Goal: Task Accomplishment & Management: Manage account settings

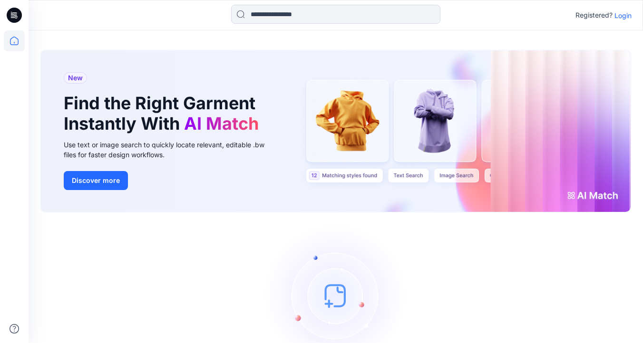
click at [621, 16] on p "Login" at bounding box center [622, 15] width 17 height 10
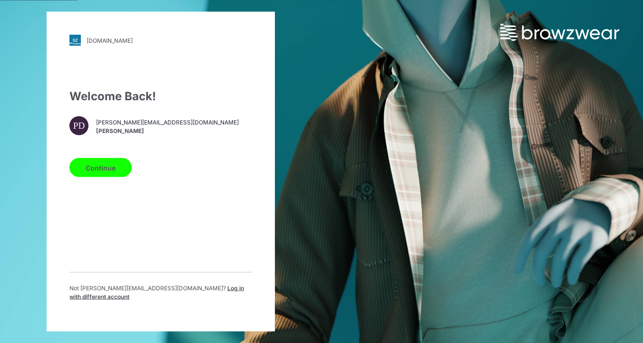
click at [106, 170] on button "Continue" at bounding box center [100, 167] width 62 height 19
click at [109, 173] on button "Continue" at bounding box center [100, 167] width 62 height 19
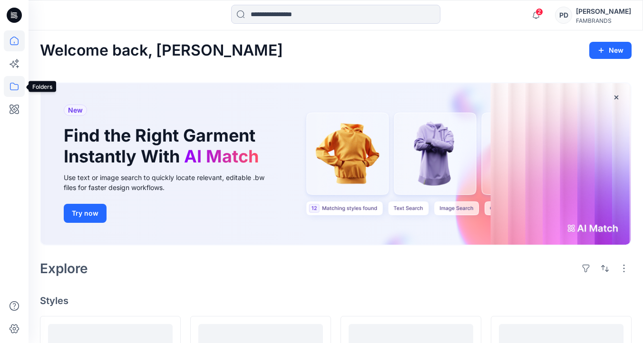
click at [14, 88] on icon at bounding box center [14, 86] width 21 height 21
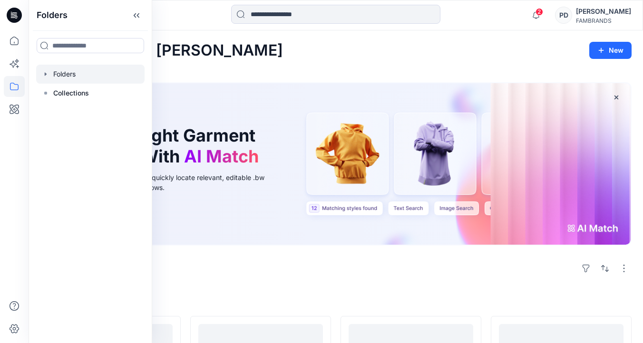
click at [63, 73] on div at bounding box center [90, 74] width 108 height 19
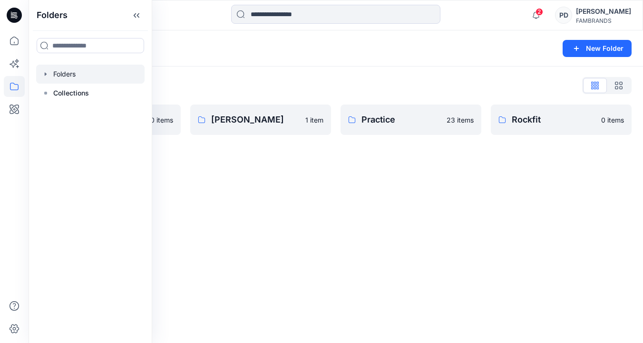
click at [49, 74] on icon "button" at bounding box center [46, 74] width 8 height 8
click at [69, 89] on div at bounding box center [90, 93] width 108 height 19
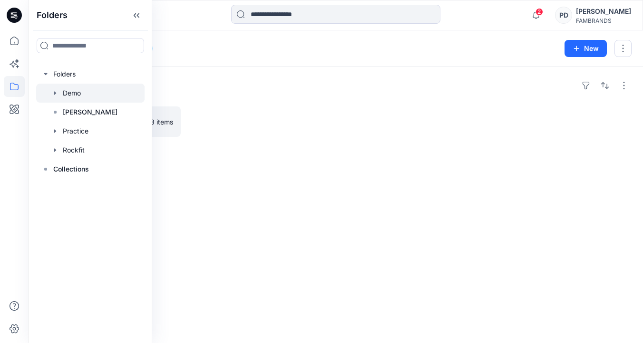
click at [181, 203] on div "Folders True Fall 2025 3 items" at bounding box center [336, 205] width 614 height 277
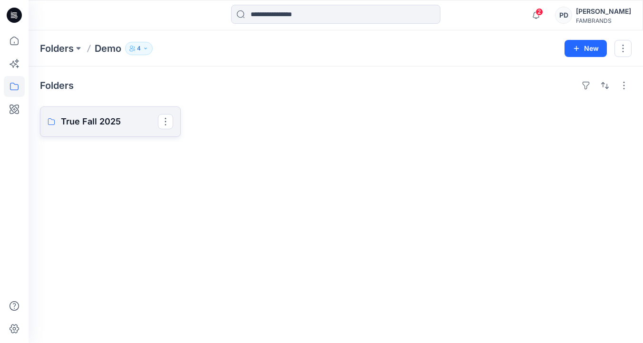
click at [90, 127] on p "True Fall 2025" at bounding box center [109, 121] width 97 height 13
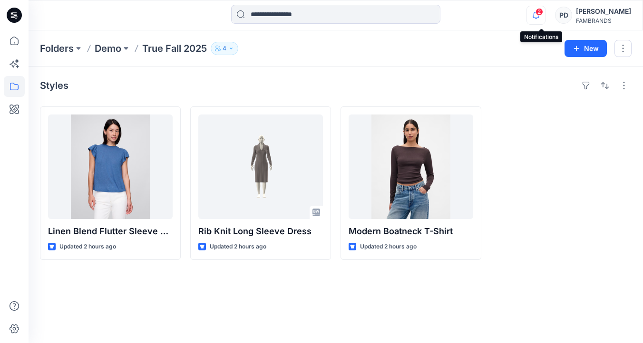
click at [542, 17] on icon "button" at bounding box center [536, 15] width 18 height 19
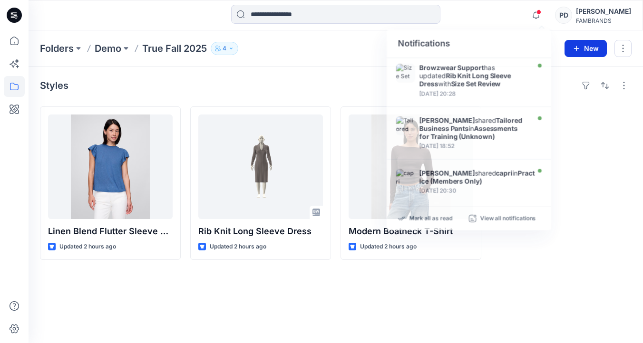
click at [578, 45] on icon "button" at bounding box center [576, 49] width 8 height 8
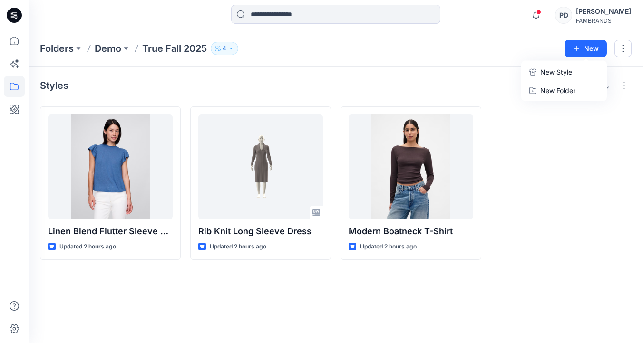
click at [562, 69] on p "New Style" at bounding box center [556, 72] width 32 height 11
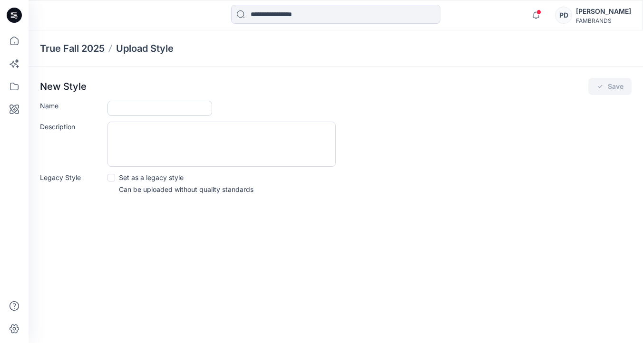
click at [187, 106] on input "Name" at bounding box center [159, 108] width 105 height 15
paste input "**********"
type input "**********"
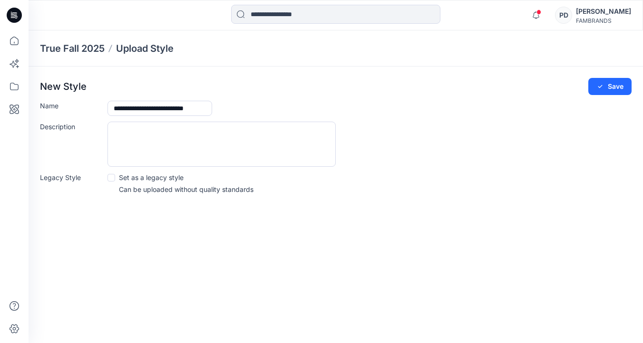
click at [114, 178] on span at bounding box center [111, 178] width 8 height 8
click at [593, 84] on button "Save" at bounding box center [609, 86] width 43 height 17
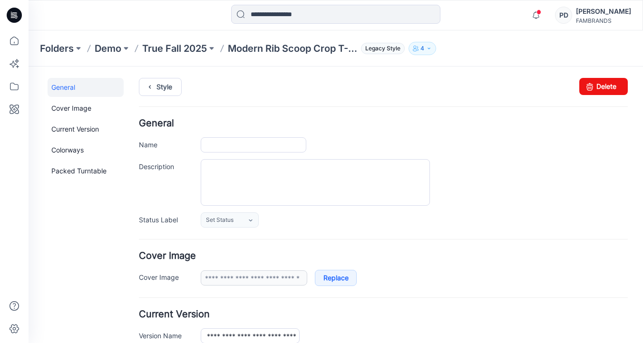
type input "**********"
click at [244, 222] on link "Set Status" at bounding box center [230, 220] width 58 height 15
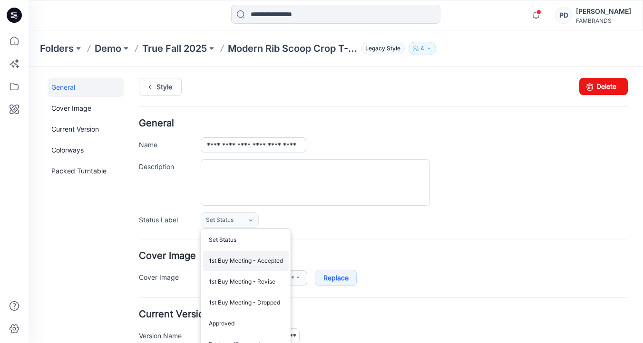
click at [250, 261] on link "1st Buy Meeting - Accepted" at bounding box center [246, 261] width 86 height 20
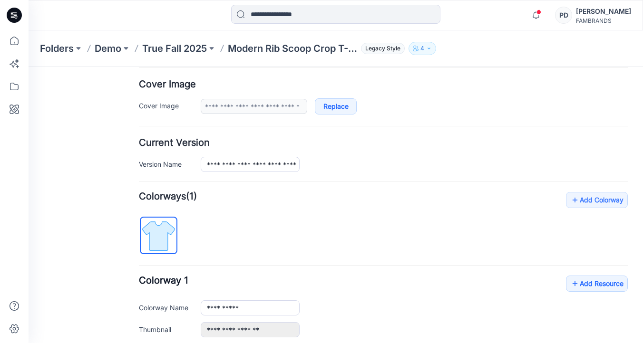
scroll to position [174, 0]
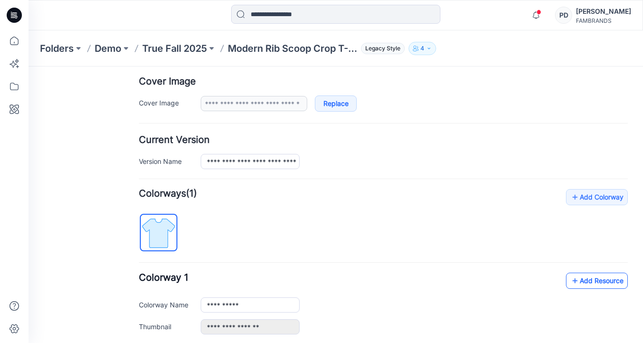
click at [608, 281] on link "Add Resource" at bounding box center [597, 281] width 62 height 16
click at [576, 282] on icon at bounding box center [575, 280] width 10 height 15
click at [575, 281] on icon at bounding box center [575, 280] width 10 height 15
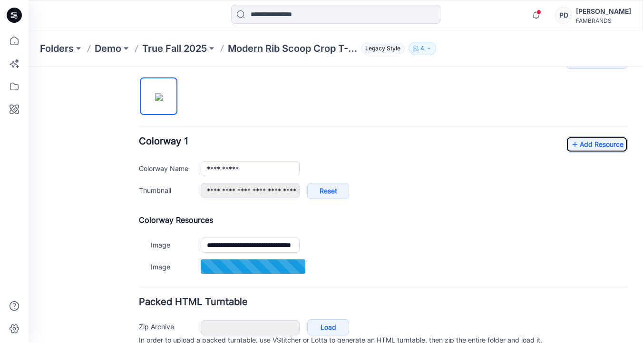
scroll to position [355, 0]
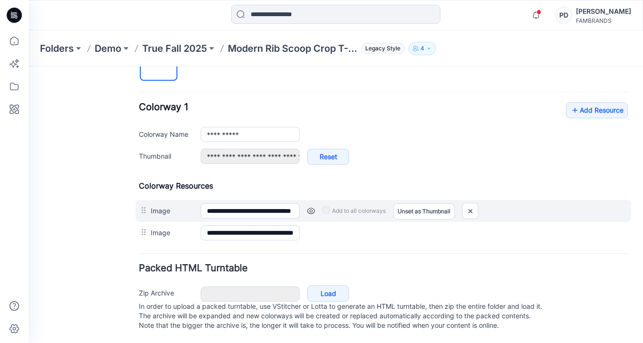
click at [312, 207] on link at bounding box center [311, 211] width 8 height 8
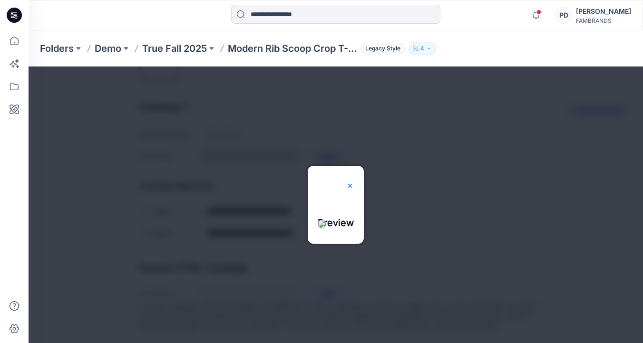
click at [354, 182] on img at bounding box center [350, 186] width 8 height 8
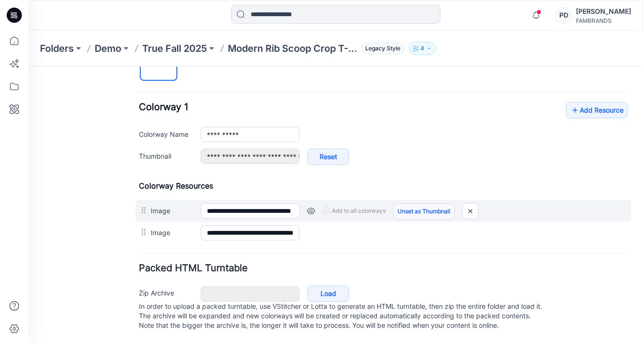
click at [407, 203] on link "Unset as Thumbnail" at bounding box center [423, 211] width 61 height 16
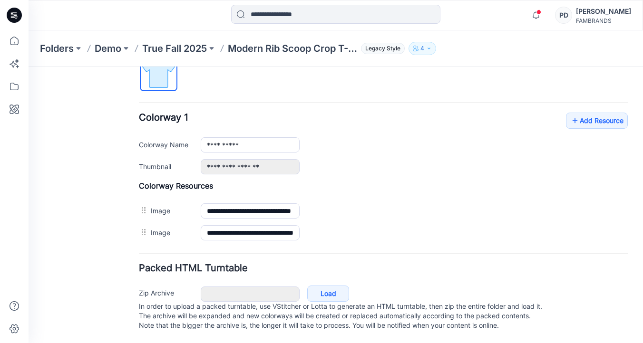
scroll to position [345, 0]
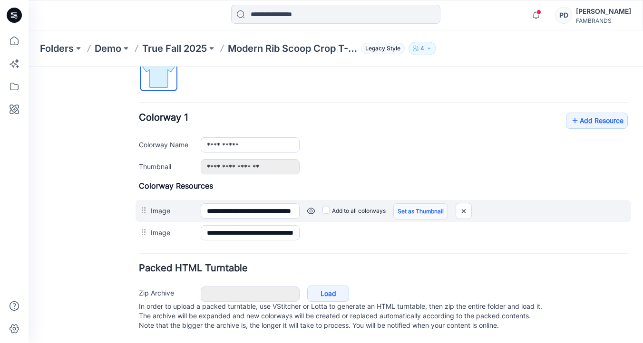
click at [406, 203] on link "Set as Thumbnail" at bounding box center [420, 211] width 55 height 16
type input "**********"
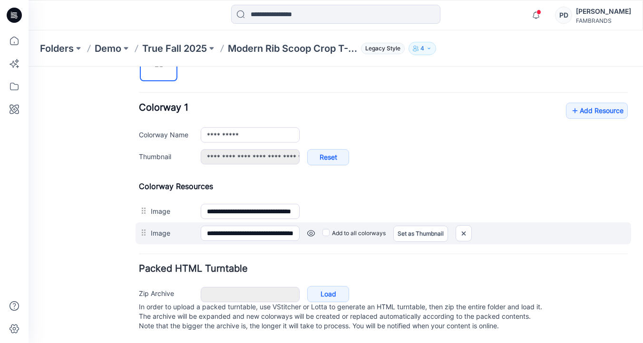
click at [309, 234] on link at bounding box center [311, 234] width 8 height 8
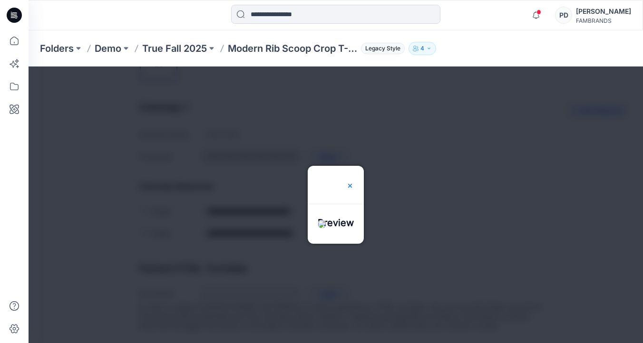
click at [354, 182] on img at bounding box center [350, 186] width 8 height 8
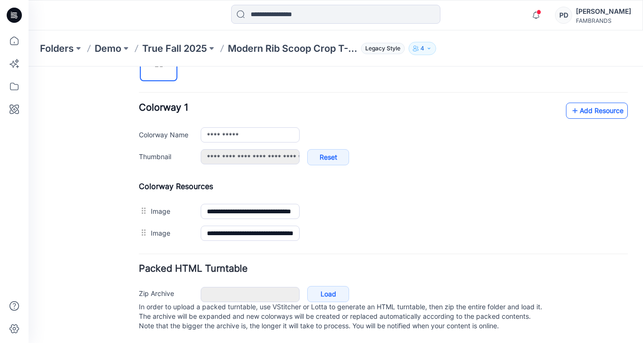
click at [589, 115] on link "Add Resource" at bounding box center [597, 111] width 62 height 16
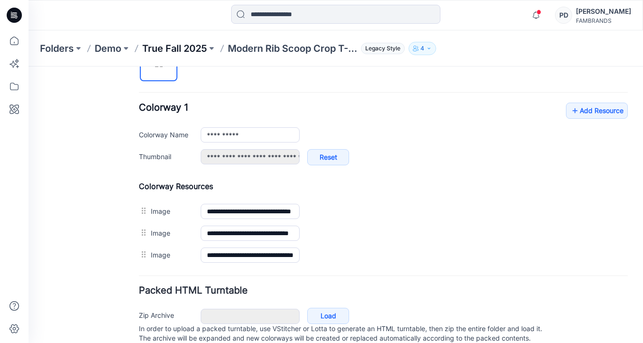
click at [181, 46] on p "True Fall 2025" at bounding box center [174, 48] width 65 height 13
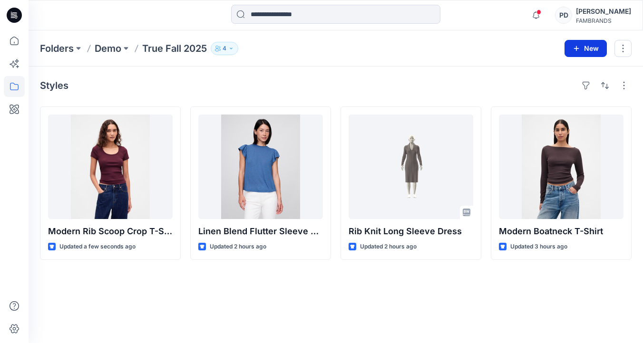
click at [582, 45] on button "New" at bounding box center [585, 48] width 42 height 17
click at [555, 68] on p "New Style" at bounding box center [556, 72] width 32 height 11
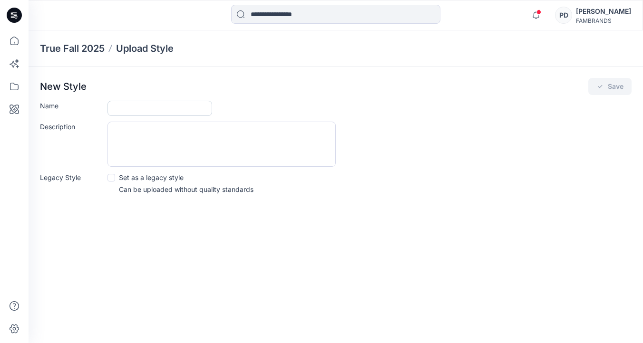
click at [140, 110] on input "Name" at bounding box center [159, 108] width 105 height 15
paste input "**********"
type input "**********"
click at [111, 179] on span at bounding box center [111, 178] width 8 height 8
click at [604, 95] on div "**********" at bounding box center [336, 139] width 614 height 145
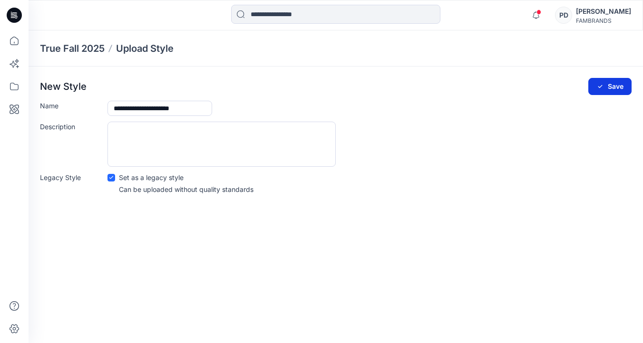
click at [606, 87] on button "Save" at bounding box center [609, 86] width 43 height 17
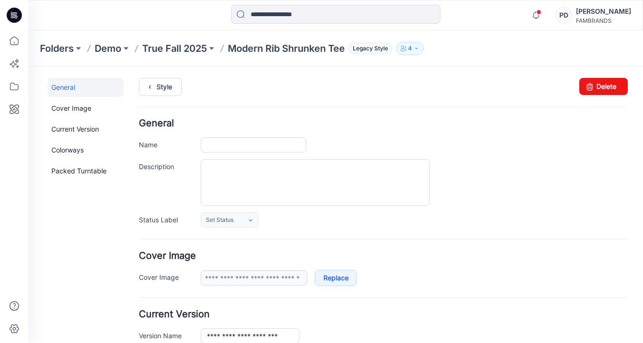
type input "**********"
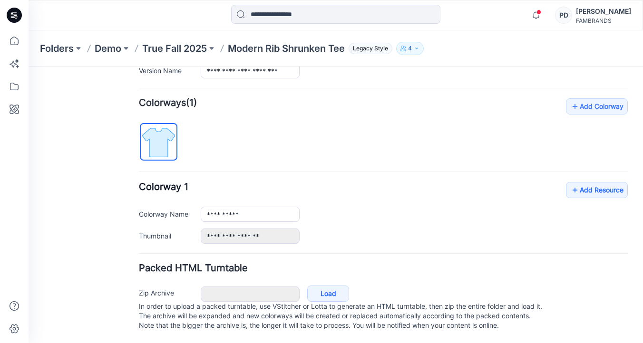
scroll to position [275, 0]
click at [595, 182] on link "Add Resource" at bounding box center [597, 190] width 62 height 16
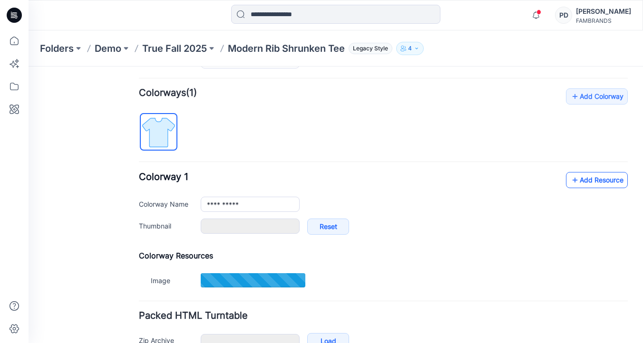
click at [587, 184] on link "Add Resource" at bounding box center [597, 180] width 62 height 16
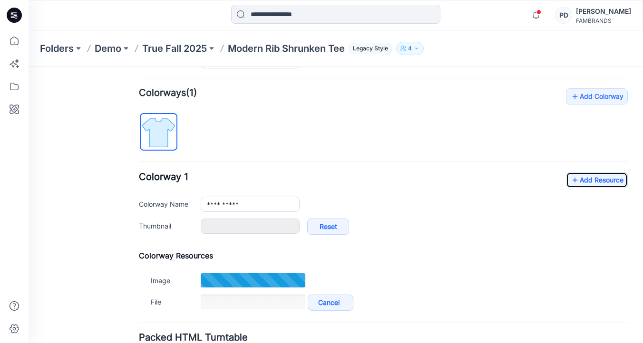
type input "**********"
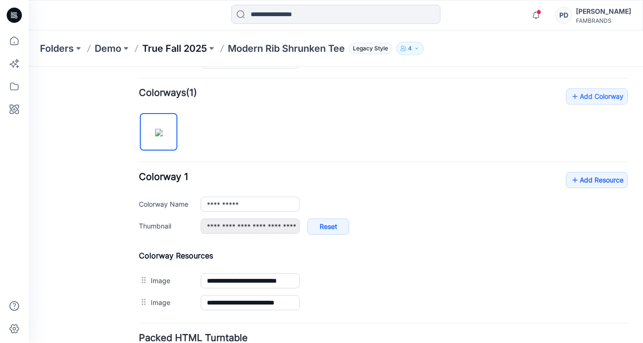
click at [173, 47] on p "True Fall 2025" at bounding box center [174, 48] width 65 height 13
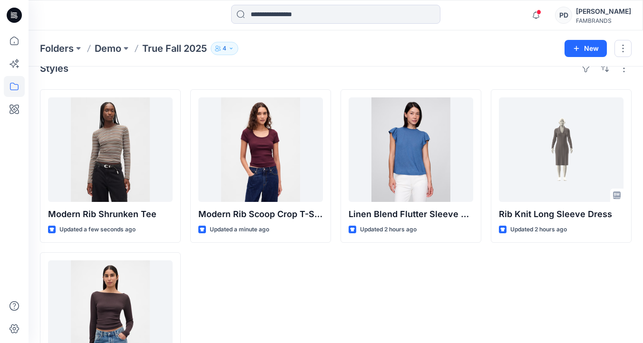
scroll to position [18, 0]
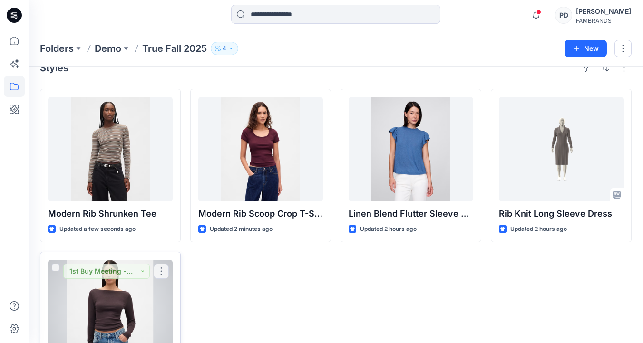
click at [147, 280] on div at bounding box center [110, 312] width 125 height 105
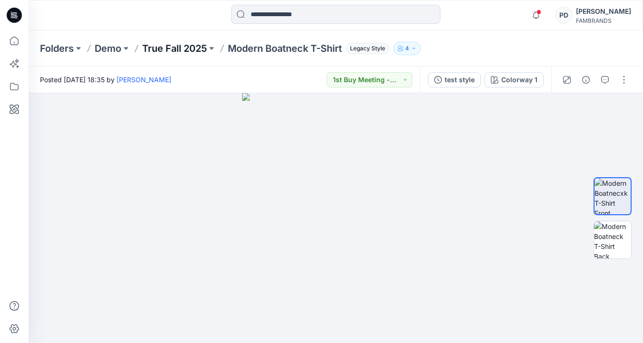
click at [161, 45] on p "True Fall 2025" at bounding box center [174, 48] width 65 height 13
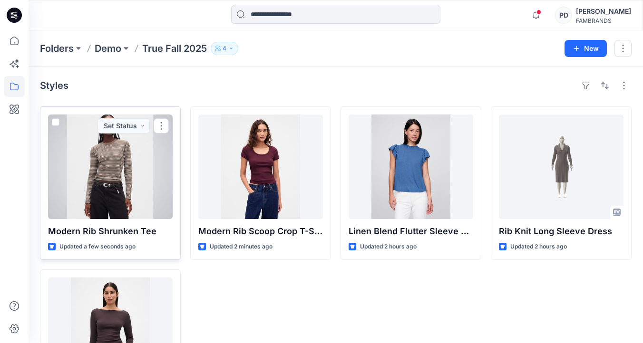
click at [131, 163] on div at bounding box center [110, 167] width 125 height 105
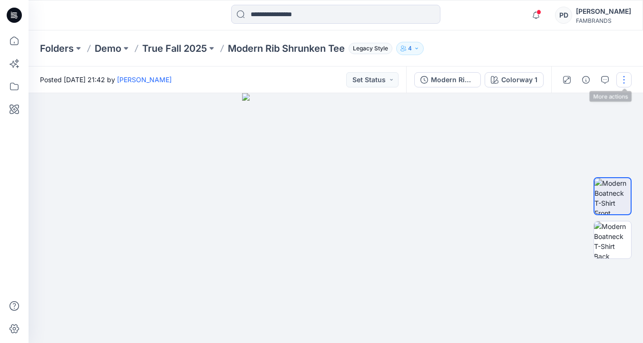
click at [626, 85] on button "button" at bounding box center [623, 79] width 15 height 15
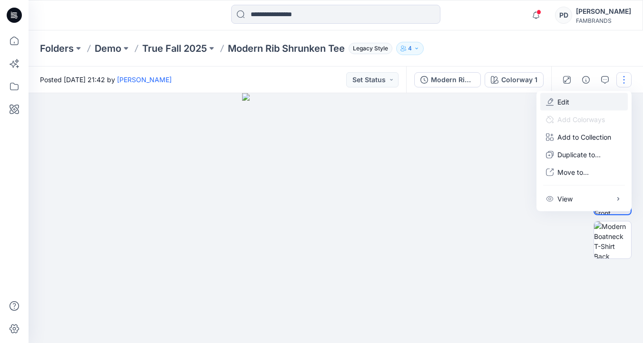
click at [600, 104] on button "Edit" at bounding box center [583, 102] width 87 height 18
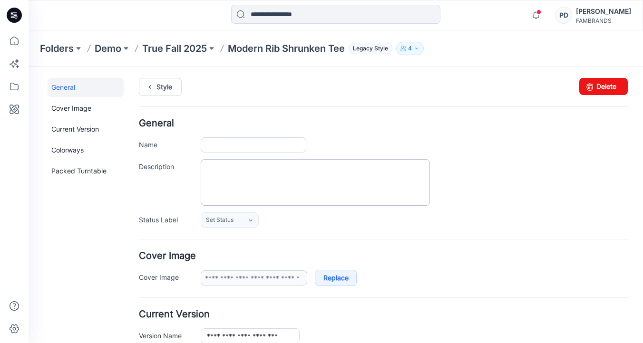
type input "**********"
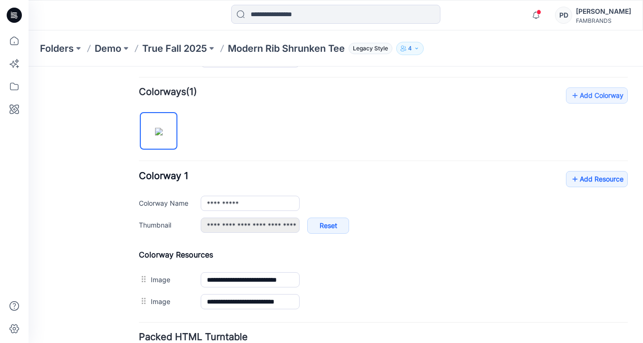
scroll to position [279, 0]
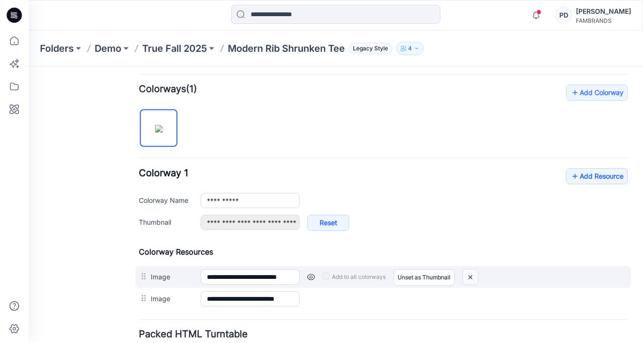
click at [472, 276] on img at bounding box center [470, 278] width 15 height 16
type input "**********"
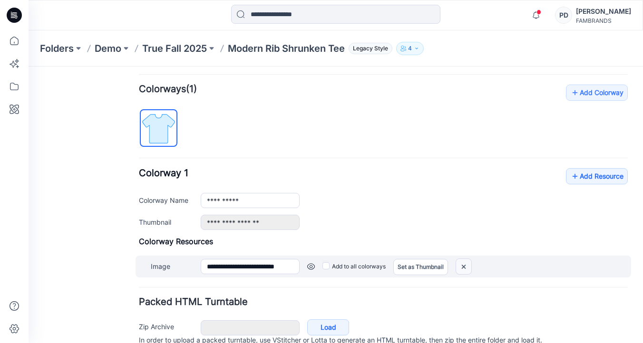
click at [467, 270] on img at bounding box center [463, 267] width 15 height 16
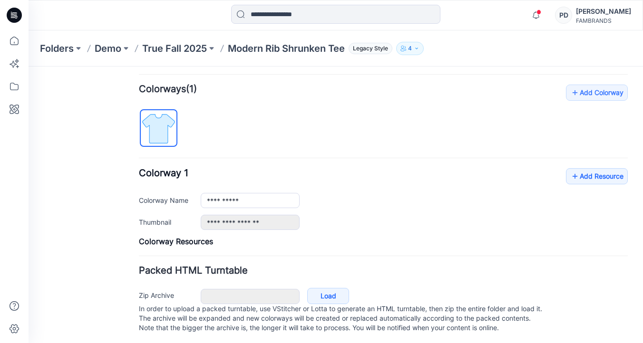
scroll to position [275, 0]
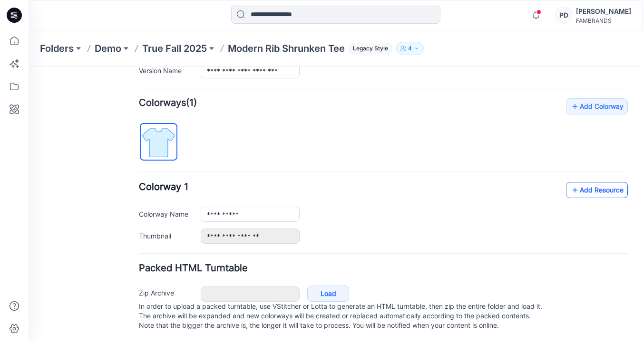
click at [585, 184] on link "Add Resource" at bounding box center [597, 190] width 62 height 16
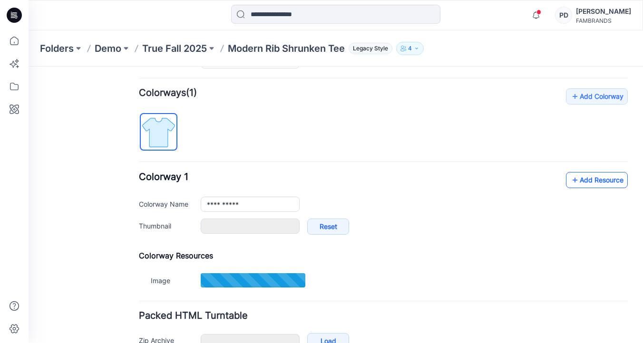
type input "**********"
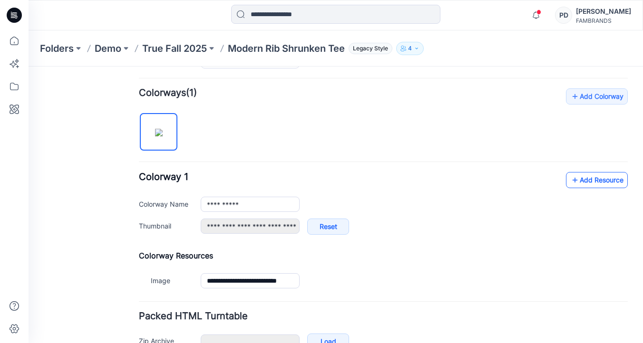
click at [585, 181] on link "Add Resource" at bounding box center [597, 180] width 62 height 16
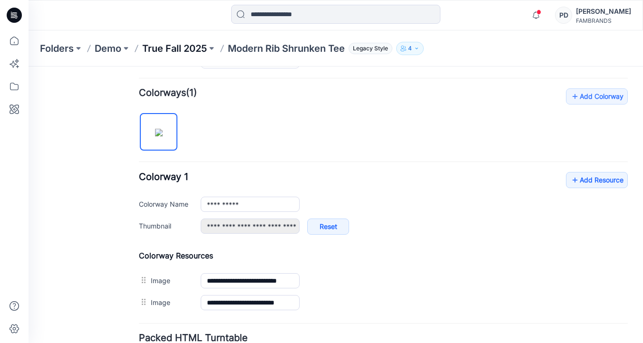
click at [193, 50] on p "True Fall 2025" at bounding box center [174, 48] width 65 height 13
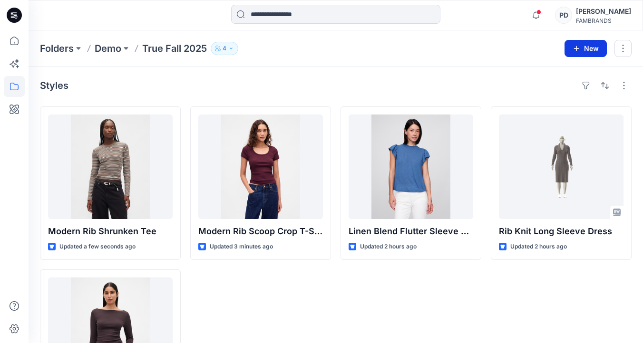
click at [589, 49] on button "New" at bounding box center [585, 48] width 42 height 17
click at [558, 70] on p "New Style" at bounding box center [556, 72] width 32 height 11
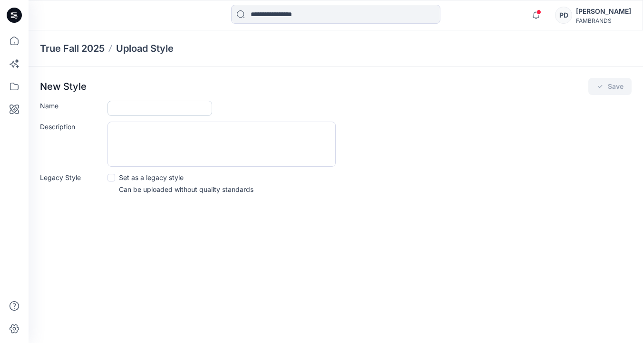
click at [192, 113] on input "Name" at bounding box center [159, 108] width 105 height 15
paste input "**********"
type input "**********"
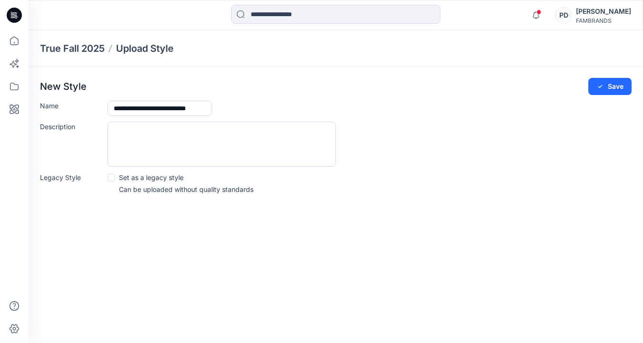
click at [112, 174] on span at bounding box center [111, 178] width 8 height 8
click at [603, 88] on icon "submit" at bounding box center [600, 87] width 8 height 8
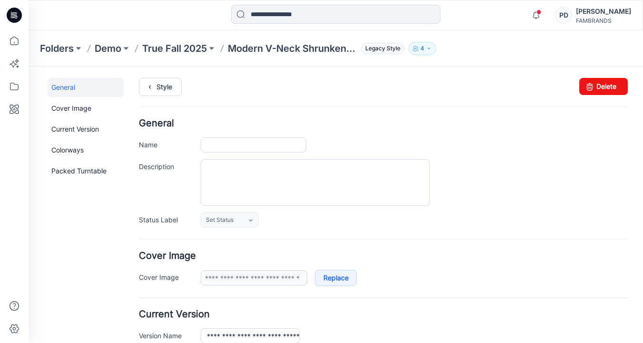
type input "**********"
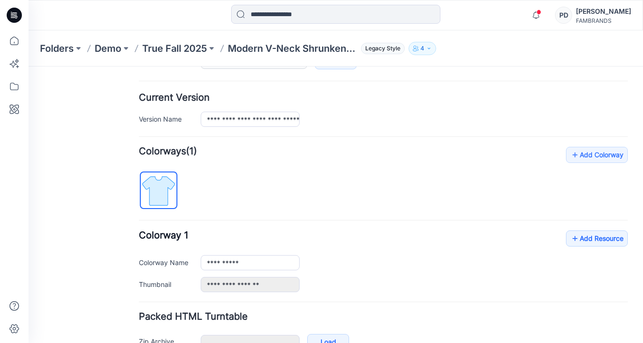
scroll to position [218, 0]
click at [577, 244] on icon at bounding box center [575, 237] width 10 height 15
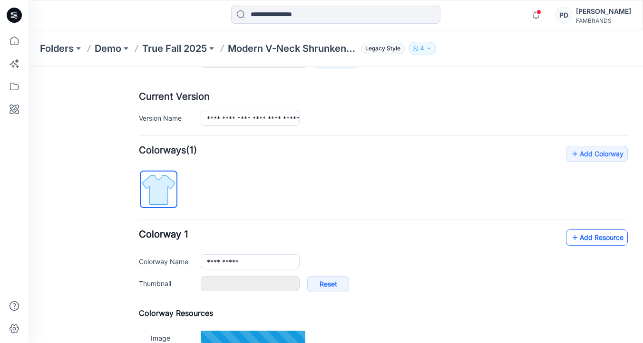
click at [577, 239] on icon at bounding box center [575, 237] width 10 height 15
type input "**********"
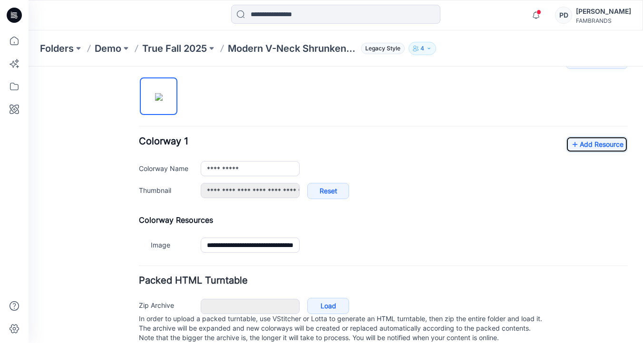
scroll to position [312, 0]
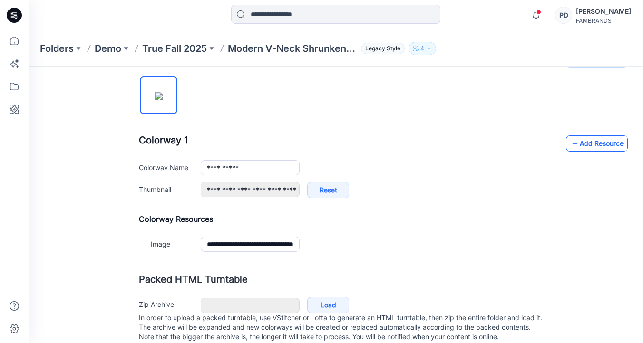
click at [576, 145] on icon at bounding box center [575, 143] width 10 height 15
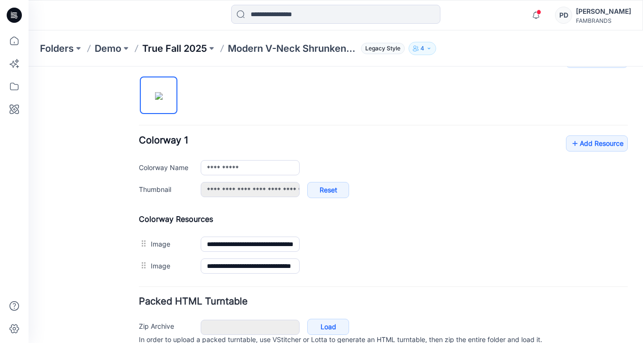
click at [188, 49] on p "True Fall 2025" at bounding box center [174, 48] width 65 height 13
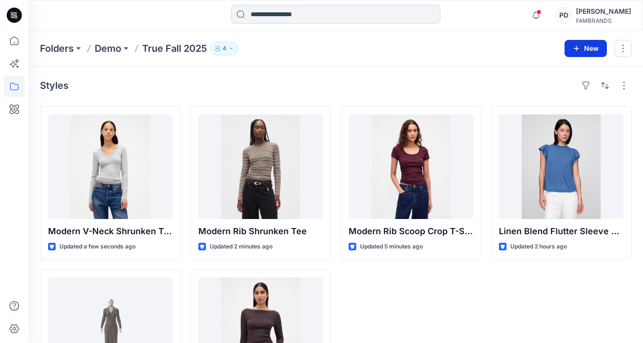
click at [576, 48] on icon "button" at bounding box center [576, 48] width 5 height 5
click at [551, 73] on p "New Style" at bounding box center [556, 72] width 32 height 11
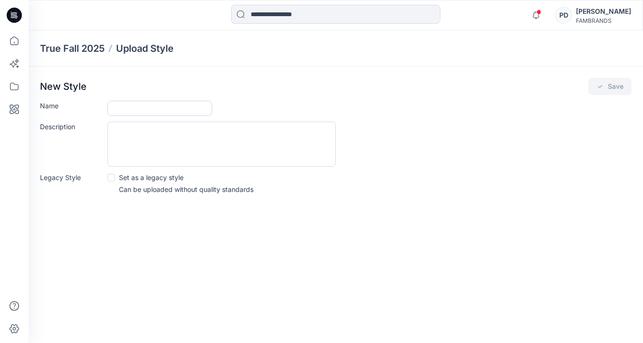
click at [143, 107] on input "Name" at bounding box center [159, 108] width 105 height 15
paste input "**********"
type input "**********"
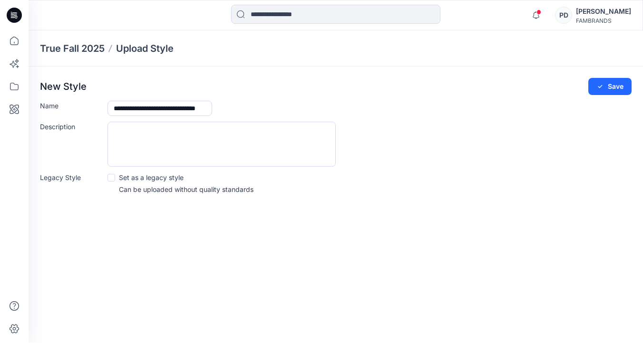
click at [109, 177] on span at bounding box center [111, 178] width 8 height 8
click at [611, 87] on button "Save" at bounding box center [609, 86] width 43 height 17
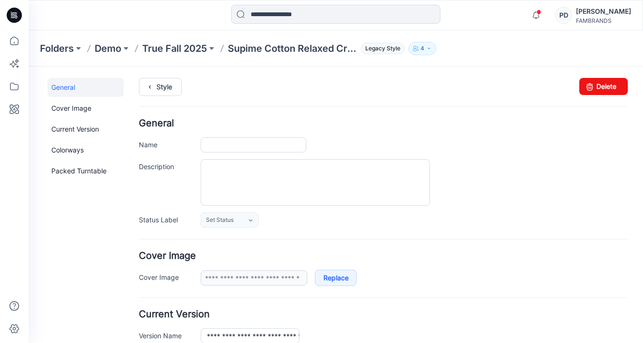
type input "**********"
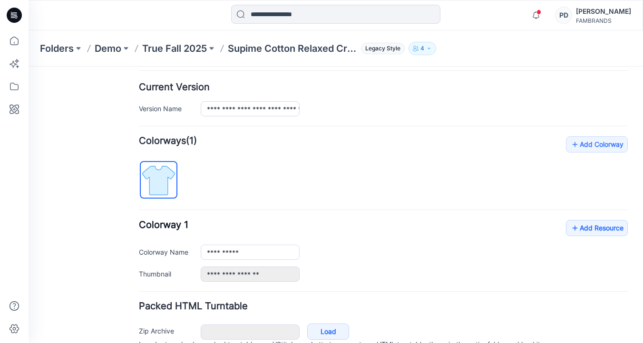
scroll to position [241, 0]
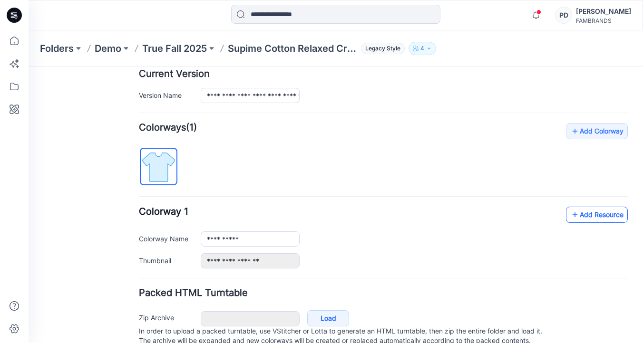
click at [590, 218] on link "Add Resource" at bounding box center [597, 215] width 62 height 16
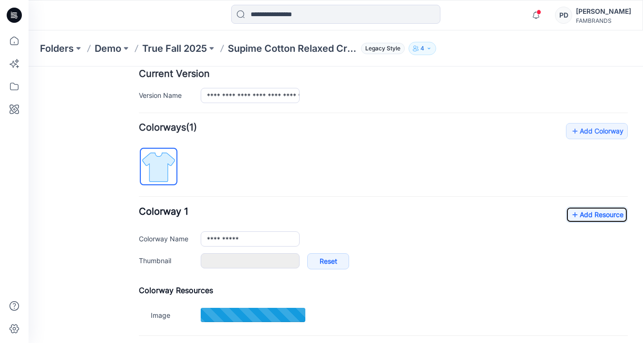
type input "**********"
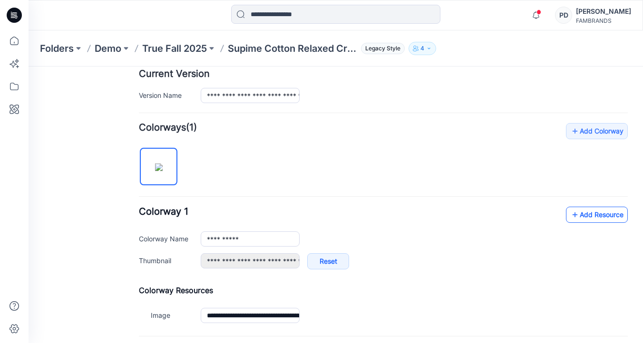
click at [580, 215] on link "Add Resource" at bounding box center [597, 215] width 62 height 16
click at [187, 49] on p "True Fall 2025" at bounding box center [174, 48] width 65 height 13
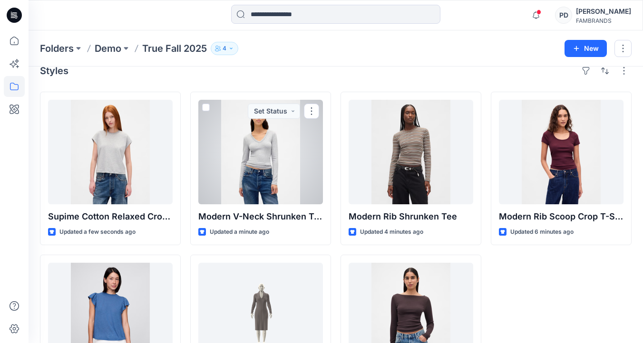
scroll to position [9, 0]
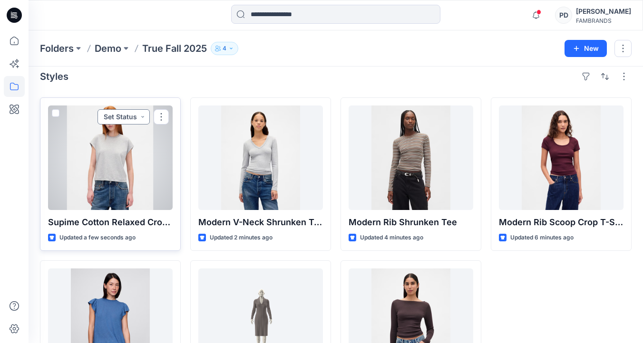
click at [127, 119] on button "Set Status" at bounding box center [123, 116] width 52 height 15
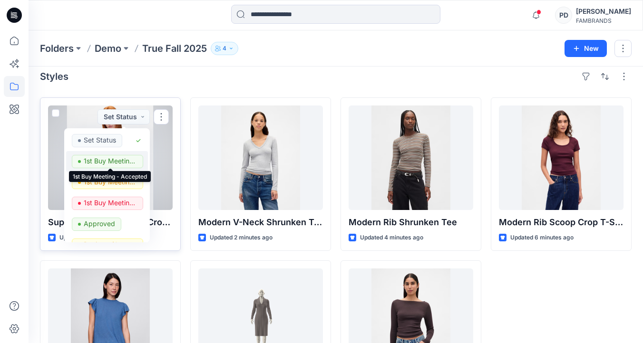
click at [115, 162] on p "1st Buy Meeting - Accepted" at bounding box center [110, 161] width 53 height 12
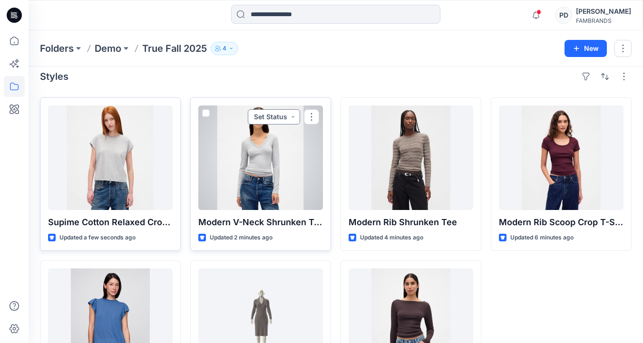
click at [288, 118] on button "Set Status" at bounding box center [274, 116] width 52 height 15
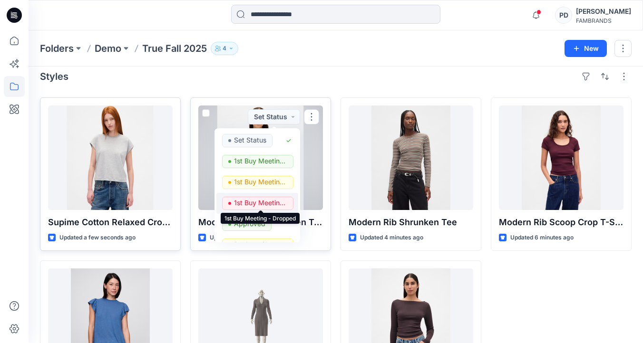
click at [269, 199] on p "1st Buy Meeting - Dropped" at bounding box center [260, 203] width 53 height 12
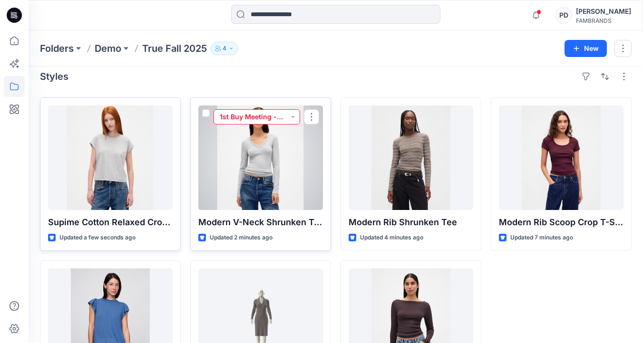
click at [295, 118] on button "1st Buy Meeting - Dropped" at bounding box center [256, 116] width 87 height 15
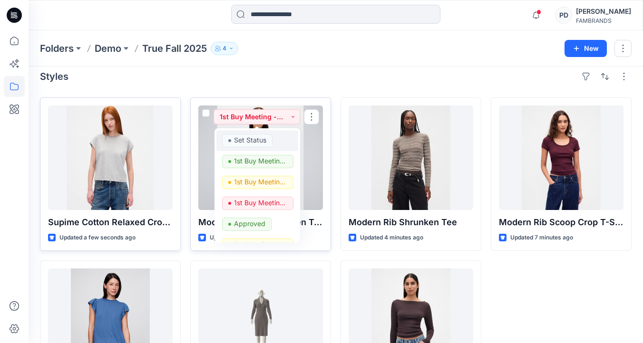
click at [260, 141] on p "Set Status" at bounding box center [250, 140] width 32 height 12
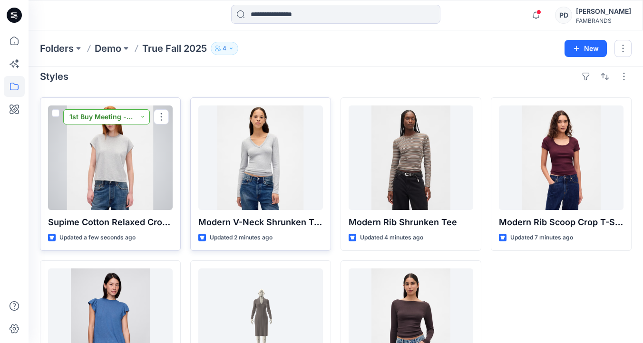
click at [141, 117] on button "1st Buy Meeting - Accepted" at bounding box center [106, 116] width 87 height 15
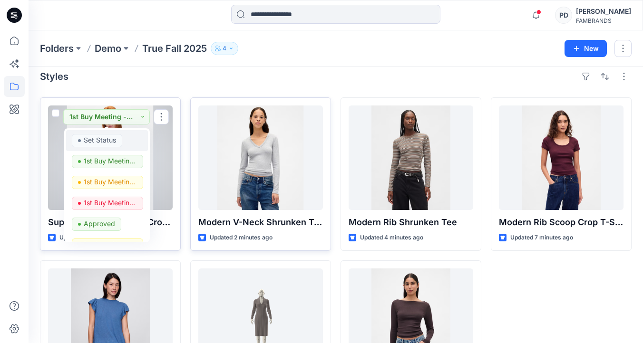
click at [129, 137] on div "Set Status" at bounding box center [107, 140] width 70 height 13
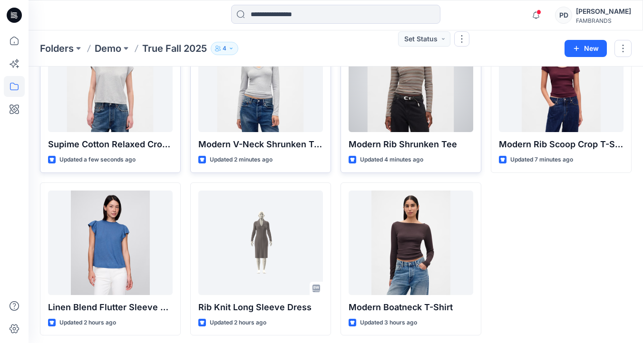
scroll to position [91, 0]
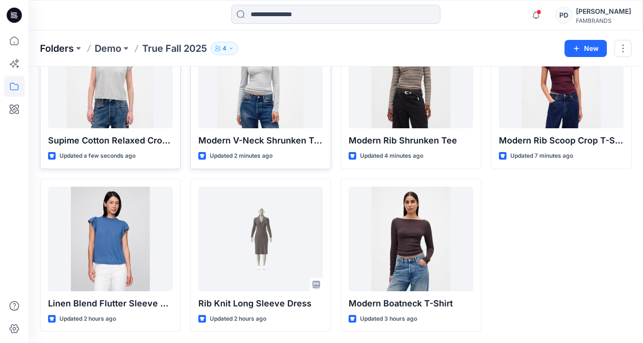
click at [51, 48] on p "Folders" at bounding box center [57, 48] width 34 height 13
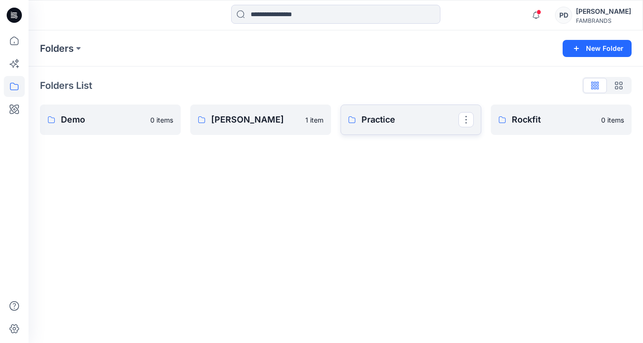
click at [433, 122] on p "Practice" at bounding box center [409, 119] width 97 height 13
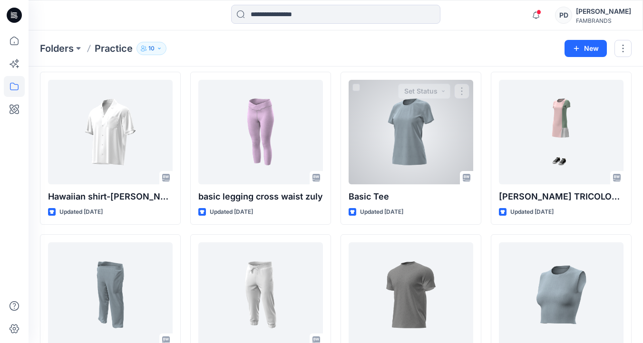
scroll to position [261, 0]
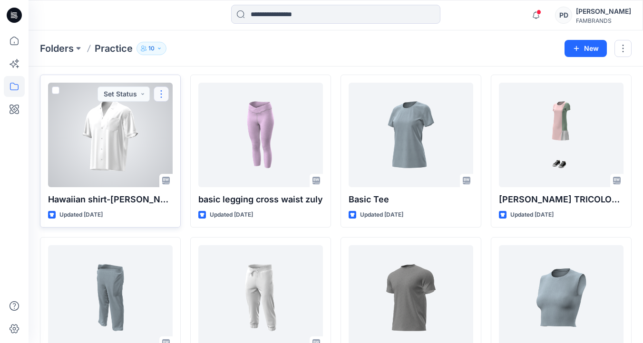
click at [160, 94] on button "button" at bounding box center [161, 94] width 15 height 15
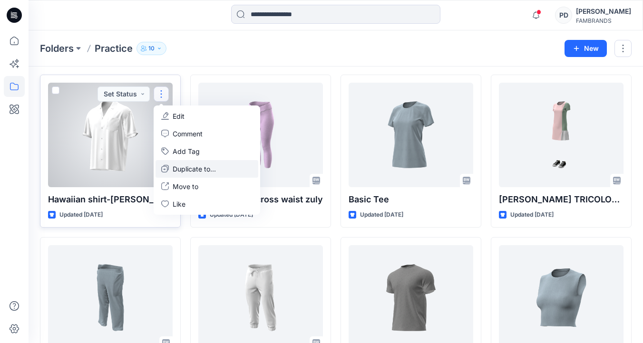
click at [193, 171] on p "Duplicate to..." at bounding box center [194, 169] width 43 height 10
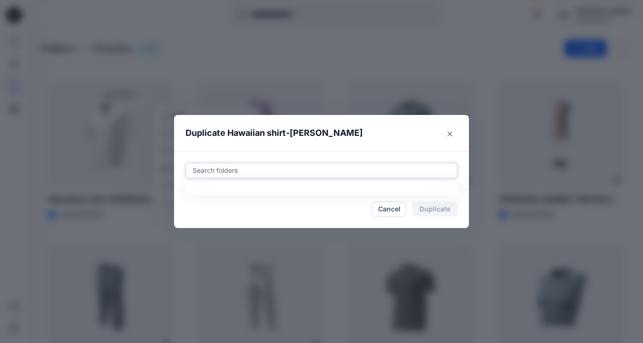
click at [196, 168] on div at bounding box center [322, 170] width 260 height 11
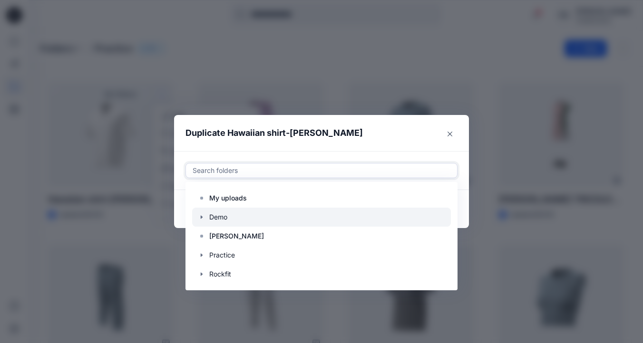
click at [201, 219] on icon "button" at bounding box center [202, 217] width 8 height 8
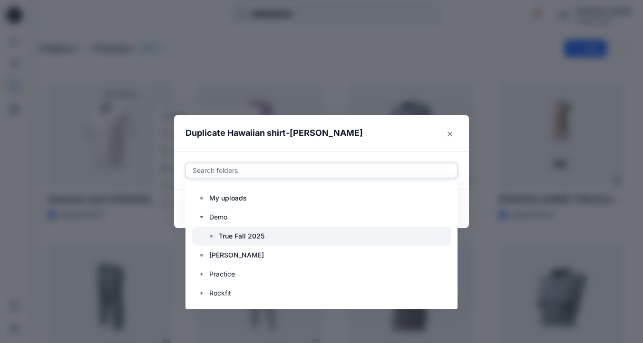
click at [225, 236] on p "True Fall 2025" at bounding box center [242, 236] width 46 height 11
click at [291, 237] on div at bounding box center [321, 236] width 259 height 19
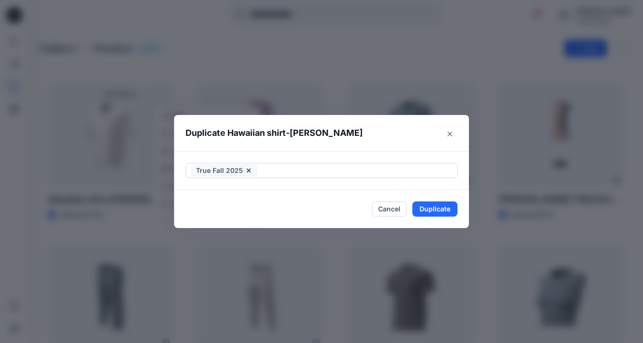
click at [464, 224] on footer "Cancel Duplicate" at bounding box center [321, 209] width 295 height 38
click at [437, 210] on button "Duplicate" at bounding box center [434, 209] width 45 height 15
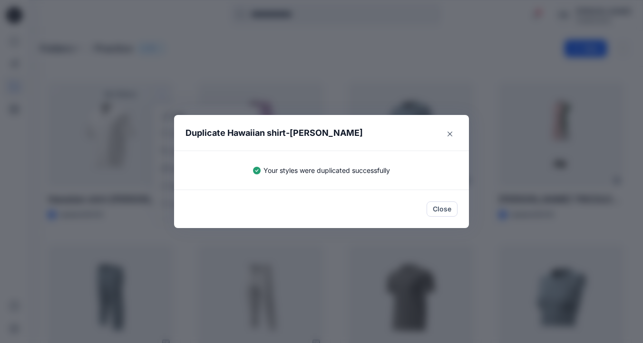
click at [437, 210] on button "Close" at bounding box center [441, 209] width 31 height 15
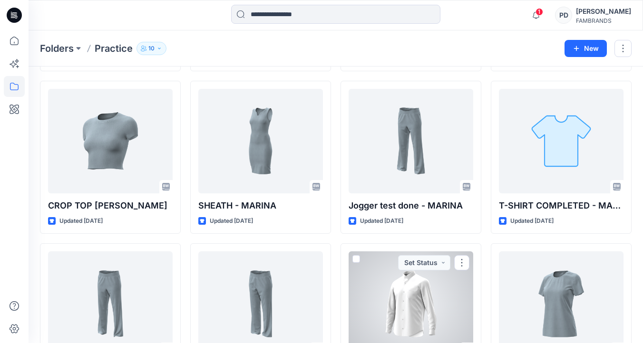
scroll to position [579, 0]
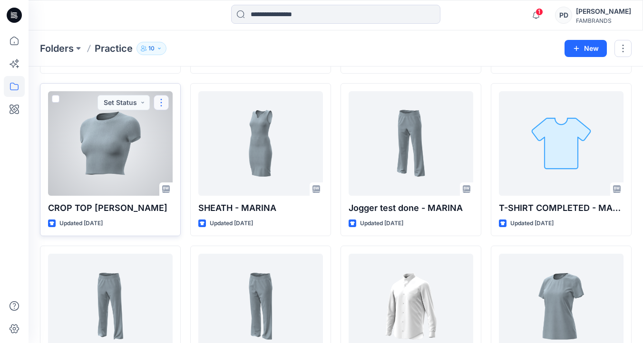
click at [161, 102] on button "button" at bounding box center [161, 102] width 15 height 15
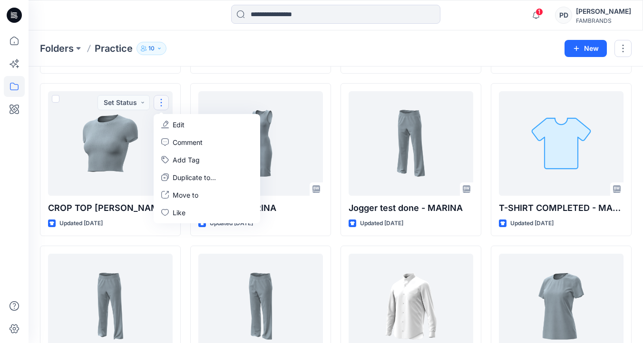
click at [223, 49] on div "Folders Practice 10" at bounding box center [298, 48] width 517 height 13
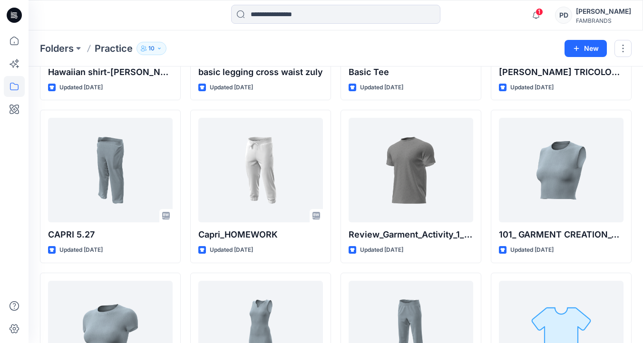
scroll to position [0, 0]
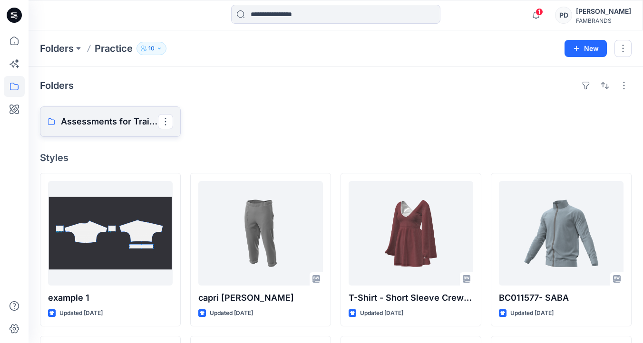
click at [88, 116] on p "Assessments for Training" at bounding box center [109, 121] width 97 height 13
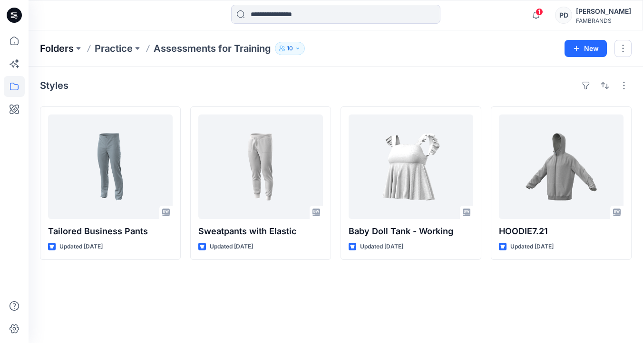
click at [57, 51] on p "Folders" at bounding box center [57, 48] width 34 height 13
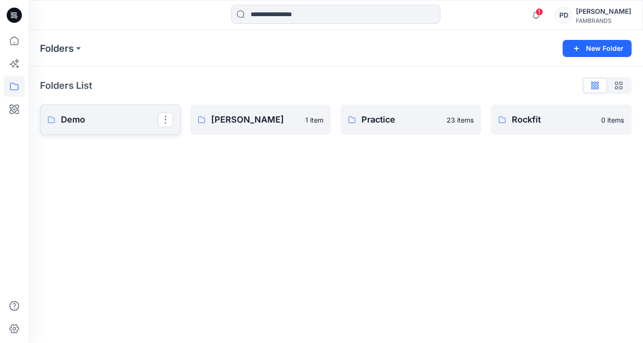
click at [113, 117] on p "Demo" at bounding box center [109, 119] width 97 height 13
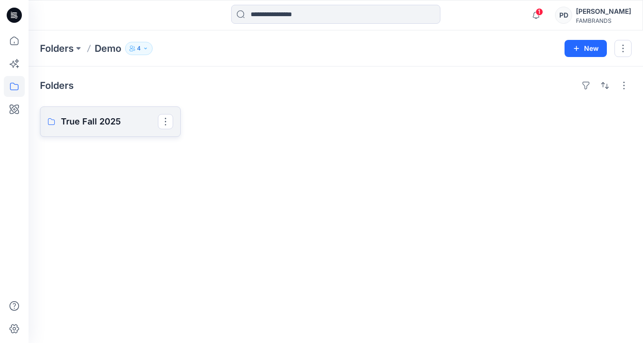
click at [119, 120] on p "True Fall 2025" at bounding box center [109, 121] width 97 height 13
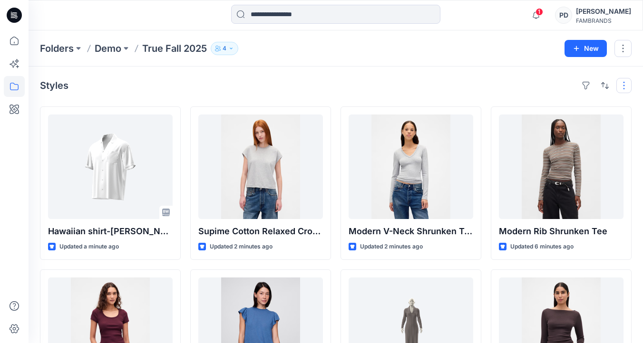
click at [616, 87] on button "button" at bounding box center [623, 85] width 15 height 15
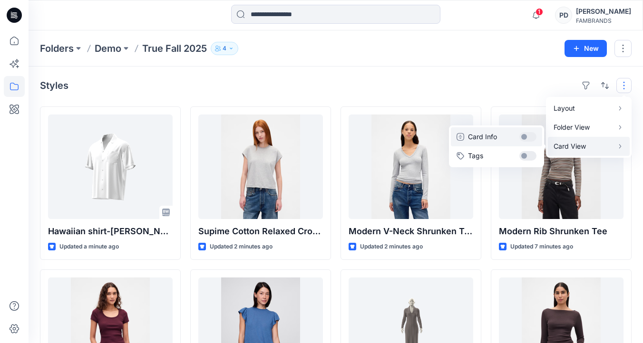
click at [530, 134] on button "Card Info" at bounding box center [496, 136] width 91 height 19
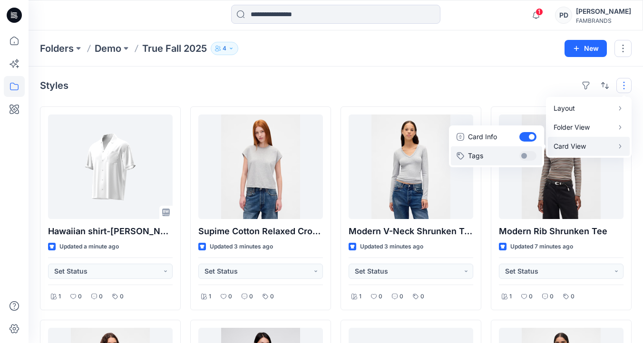
click at [531, 155] on button "Tags" at bounding box center [496, 155] width 91 height 19
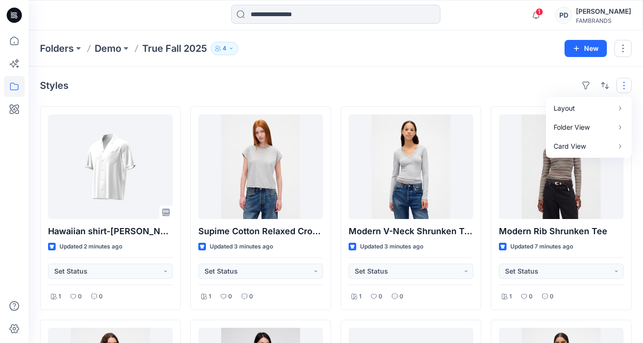
click at [513, 85] on div "Styles Layout Grid Large Grid Folder View Compact Card Card View Card Info Tags" at bounding box center [335, 85] width 591 height 15
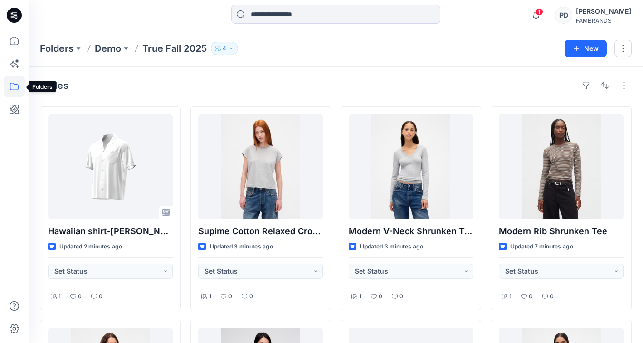
click at [14, 83] on icon at bounding box center [14, 86] width 21 height 21
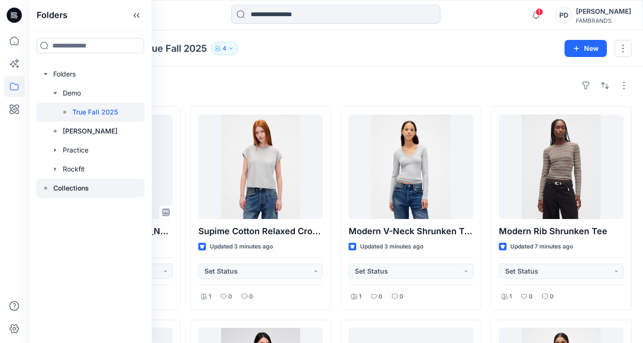
click at [75, 182] on div at bounding box center [90, 188] width 108 height 19
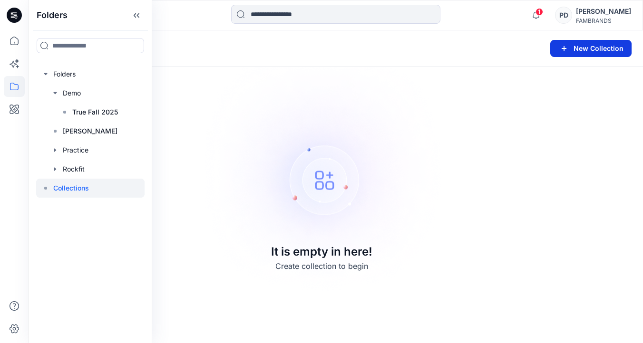
click at [580, 46] on button "New Collection" at bounding box center [590, 48] width 81 height 17
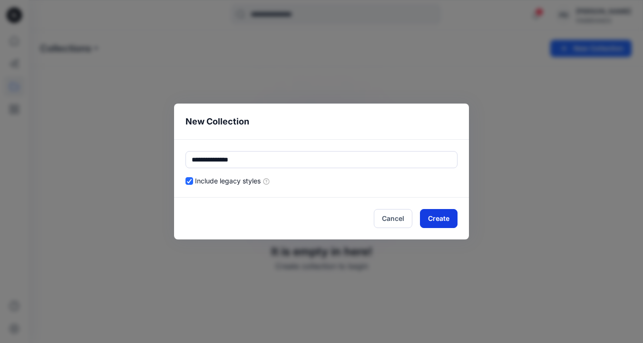
type input "**********"
click at [432, 220] on button "Create" at bounding box center [439, 218] width 38 height 19
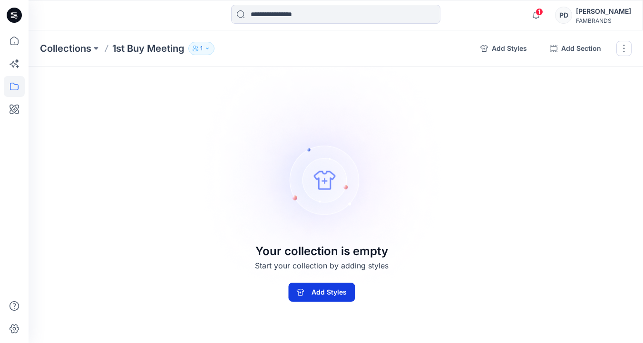
click at [310, 293] on button "Add Styles" at bounding box center [321, 292] width 67 height 19
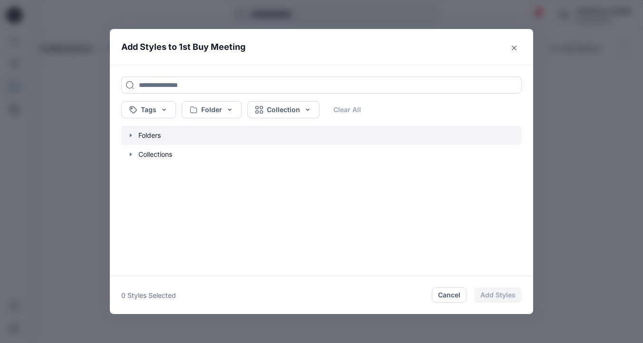
click at [131, 136] on icon "button" at bounding box center [131, 136] width 8 height 8
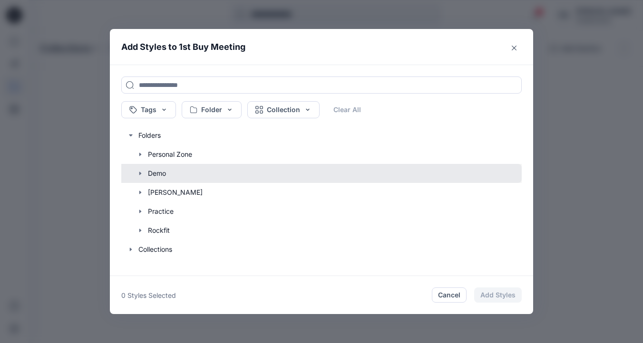
click at [152, 171] on button "button" at bounding box center [317, 173] width 410 height 19
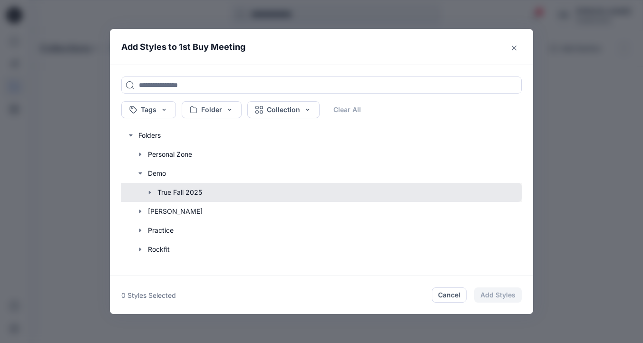
click at [172, 186] on button "button" at bounding box center [317, 192] width 410 height 19
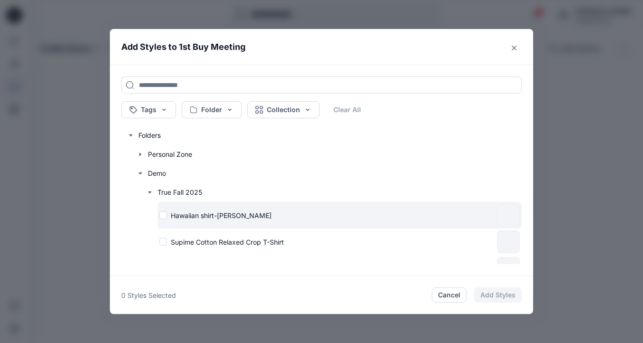
click at [167, 213] on div "Hawaiian shirt-DELANEY" at bounding box center [326, 216] width 334 height 10
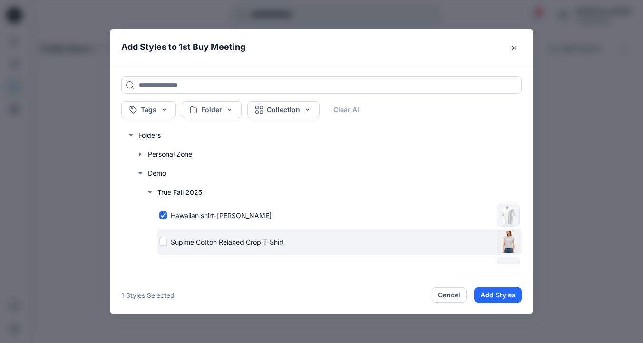
click at [164, 241] on div "Supime Cotton Relaxed Crop T-Shirt" at bounding box center [326, 242] width 334 height 10
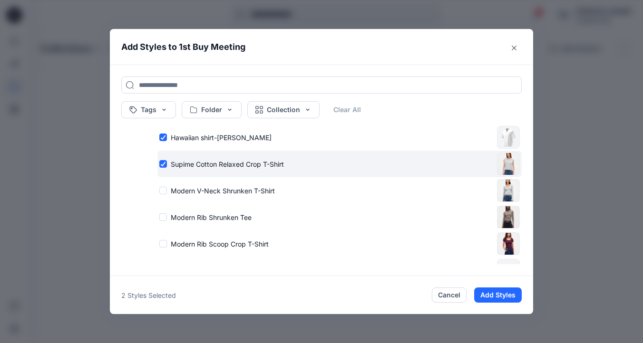
scroll to position [86, 0]
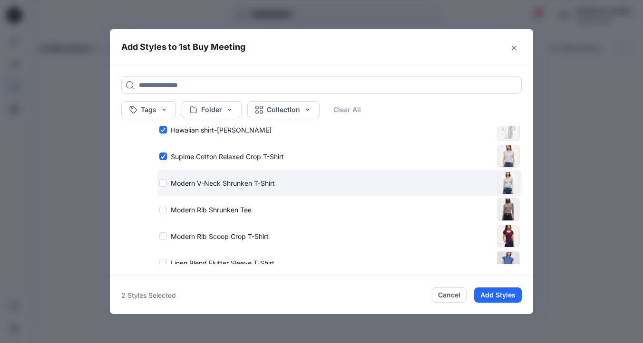
click at [162, 181] on div "Modern V-Neck Shrunken T-Shirt" at bounding box center [326, 183] width 334 height 10
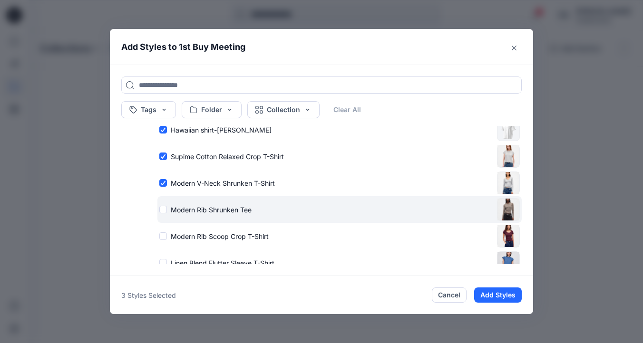
click at [164, 207] on div "Modern Rib Shrunken Tee" at bounding box center [326, 210] width 334 height 10
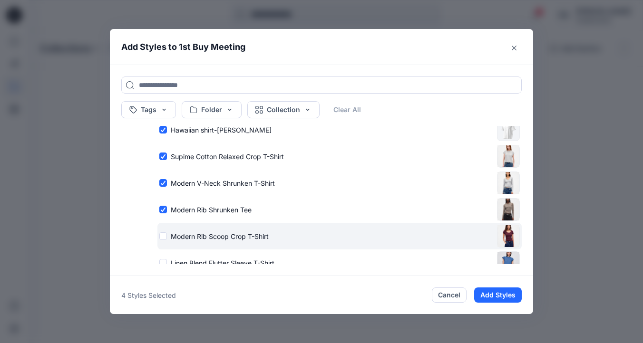
click at [166, 234] on div "Modern Rib Scoop Crop T-Shirt" at bounding box center [326, 237] width 334 height 10
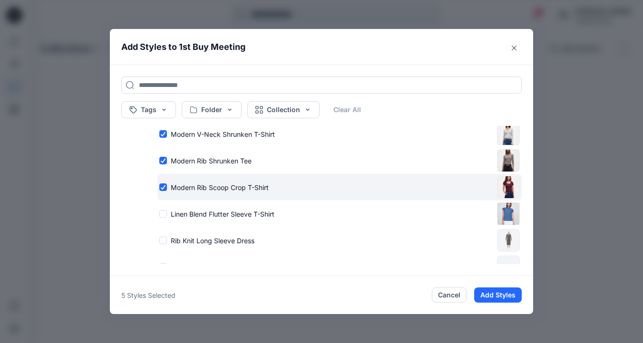
scroll to position [139, 0]
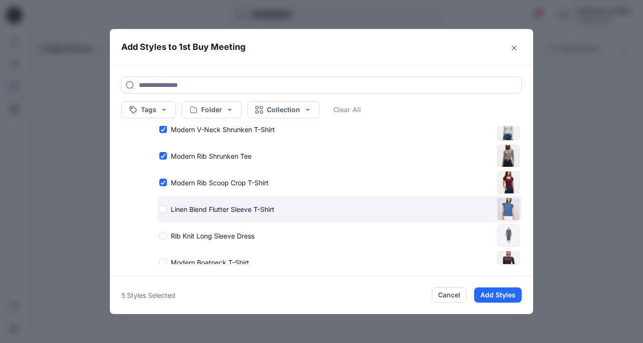
click at [162, 208] on div "Linen Blend Flutter Sleeve T-Shirt" at bounding box center [326, 209] width 334 height 10
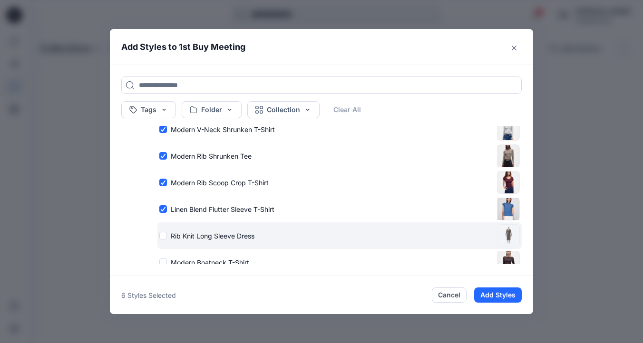
click at [162, 236] on div "Rib Knit Long Sleeve Dress" at bounding box center [326, 236] width 334 height 10
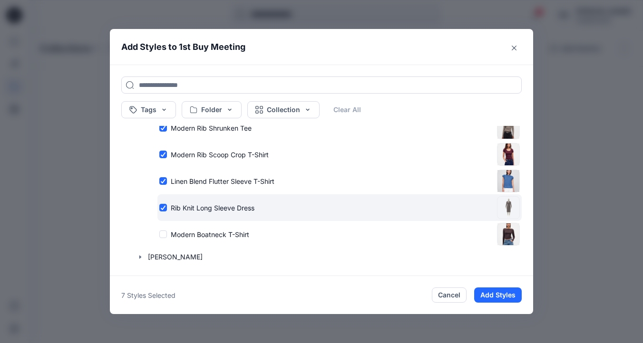
scroll to position [179, 0]
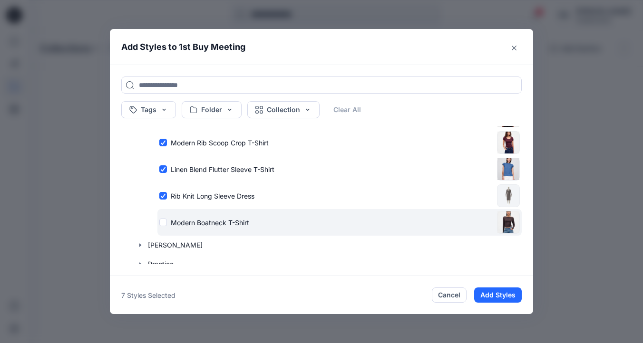
click at [164, 224] on div "Modern Boatneck T-Shirt" at bounding box center [326, 223] width 334 height 10
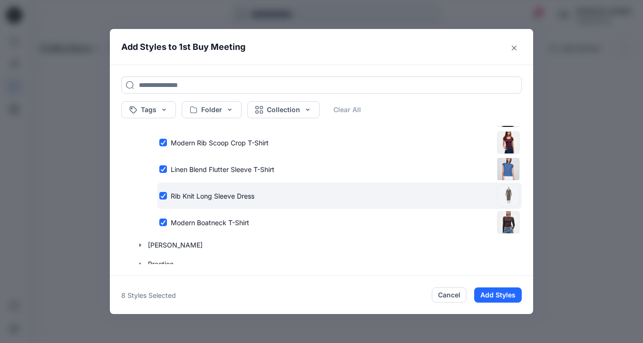
click at [162, 190] on div "Rib Knit Long Sleeve Dress" at bounding box center [339, 196] width 364 height 27
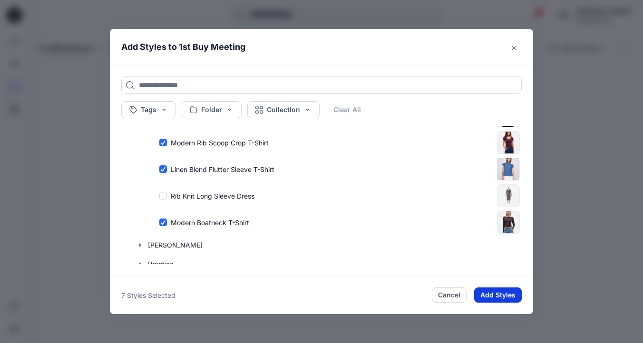
click at [493, 295] on button "Add Styles" at bounding box center [498, 295] width 48 height 15
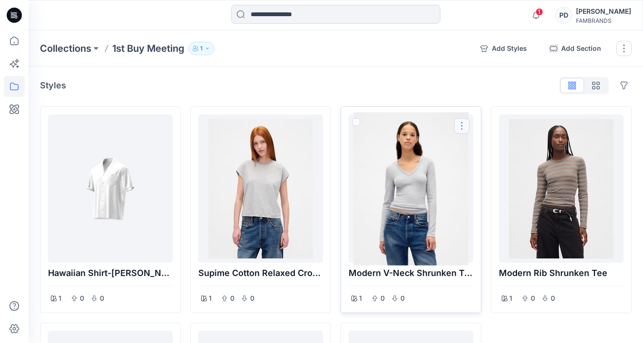
click at [461, 129] on button "Options" at bounding box center [461, 125] width 15 height 15
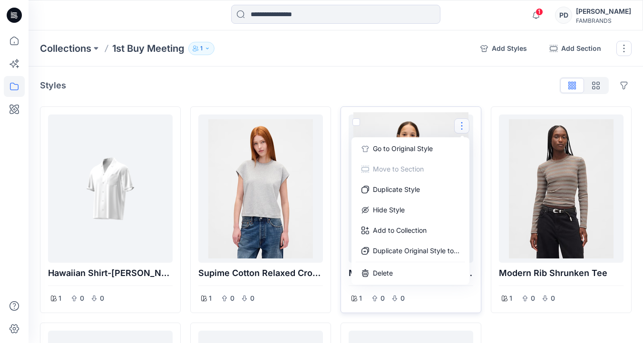
click at [435, 127] on div at bounding box center [410, 188] width 117 height 141
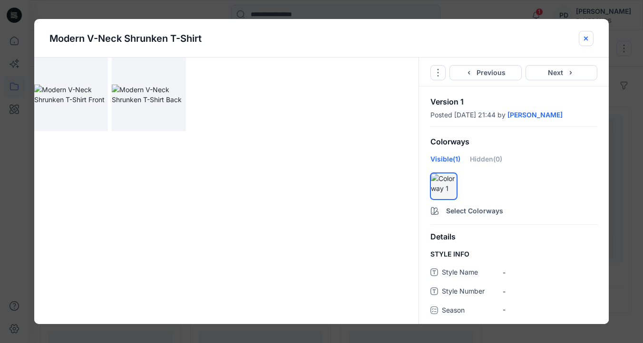
click at [589, 39] on icon "close-btn" at bounding box center [586, 39] width 8 height 8
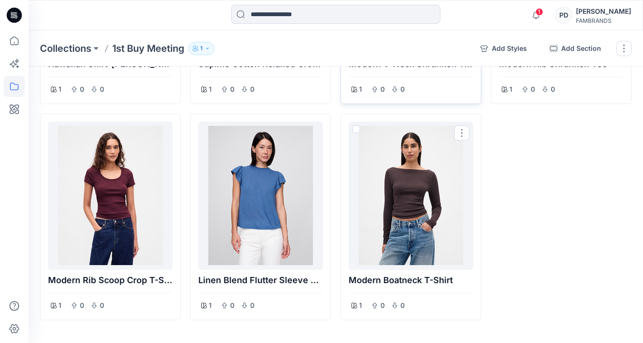
scroll to position [217, 0]
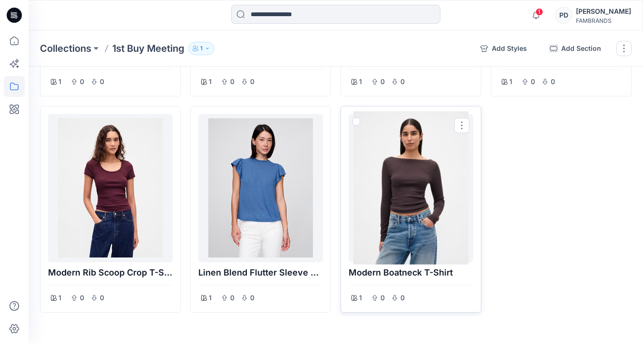
click at [409, 190] on div at bounding box center [410, 188] width 117 height 141
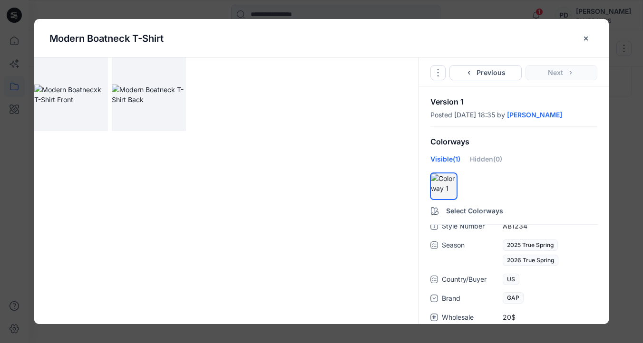
scroll to position [0, 0]
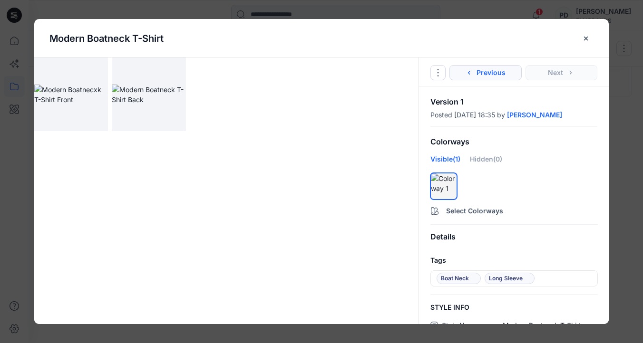
click at [488, 74] on button "Previous" at bounding box center [485, 72] width 72 height 15
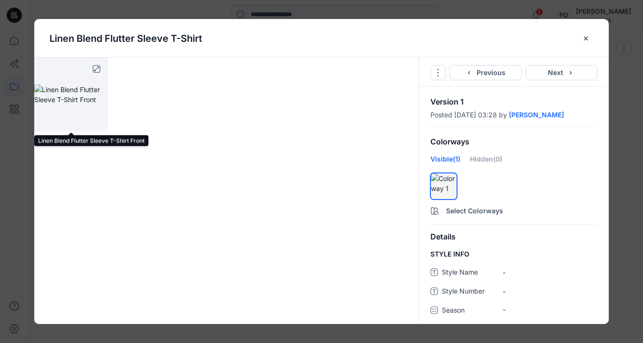
click at [72, 98] on img at bounding box center [71, 95] width 74 height 20
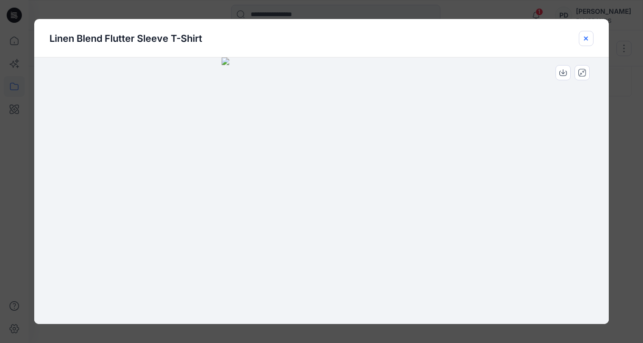
click at [580, 38] on button "close-btn" at bounding box center [586, 38] width 15 height 15
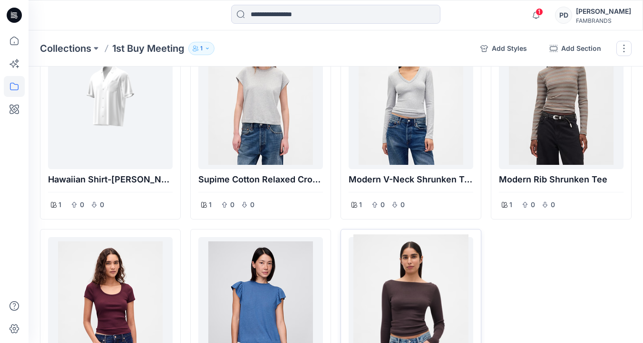
scroll to position [178, 0]
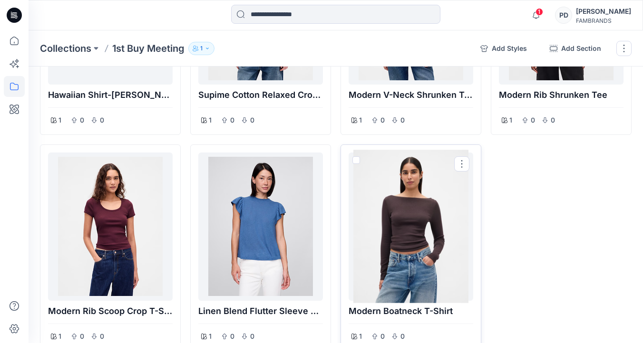
click at [406, 196] on div at bounding box center [410, 226] width 117 height 141
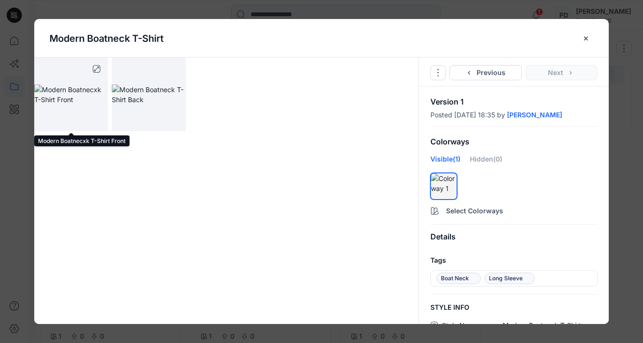
click at [63, 92] on img at bounding box center [71, 95] width 74 height 20
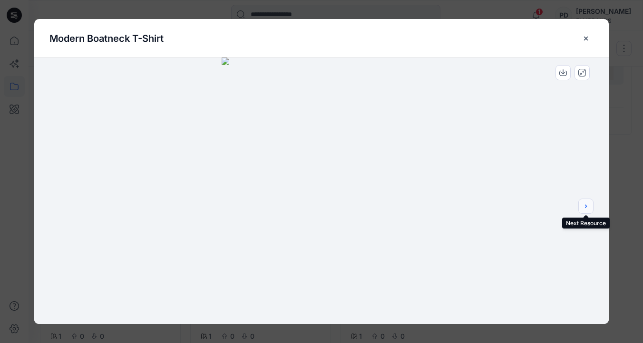
click at [586, 206] on icon "next" at bounding box center [586, 205] width 2 height 3
drag, startPoint x: 327, startPoint y: 160, endPoint x: 296, endPoint y: 125, distance: 46.8
click at [296, 125] on img at bounding box center [321, 159] width 247 height 329
click at [589, 39] on icon "close-btn" at bounding box center [586, 39] width 8 height 8
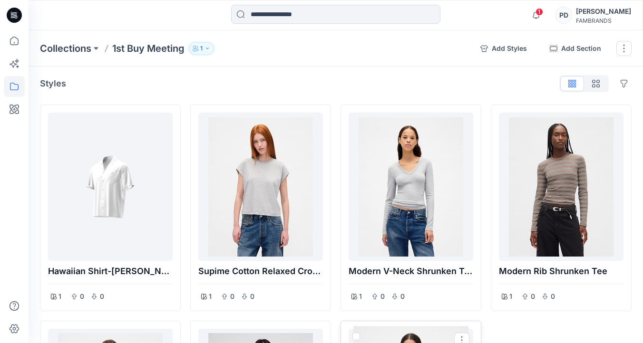
scroll to position [0, 0]
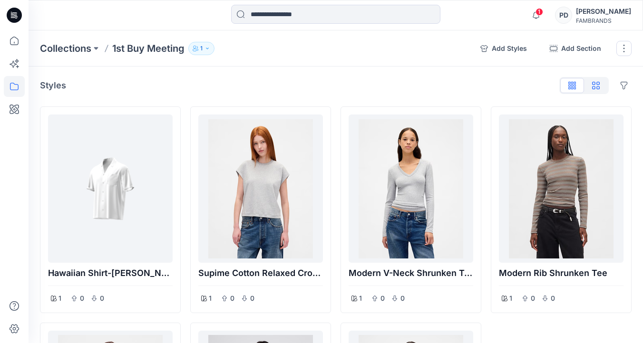
click at [599, 87] on icon "button" at bounding box center [596, 86] width 8 height 8
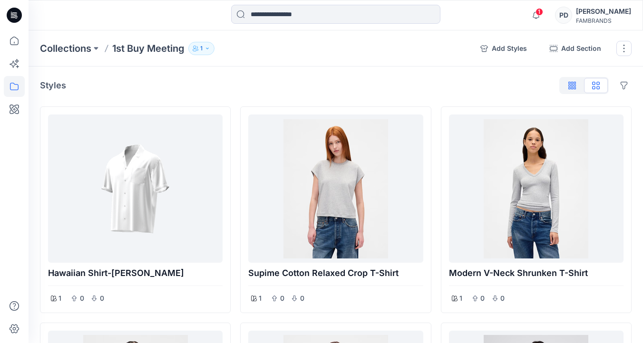
click at [574, 87] on icon "button" at bounding box center [572, 86] width 8 height 8
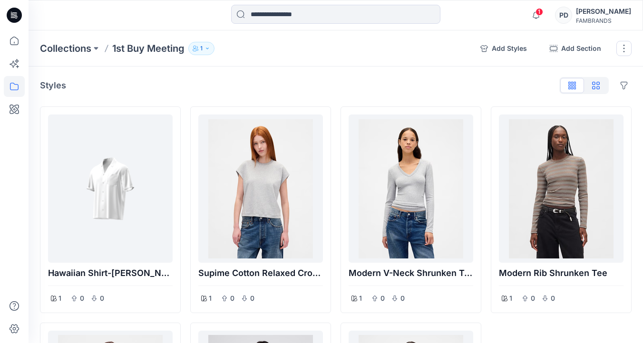
click at [597, 84] on icon "button" at bounding box center [596, 86] width 8 height 8
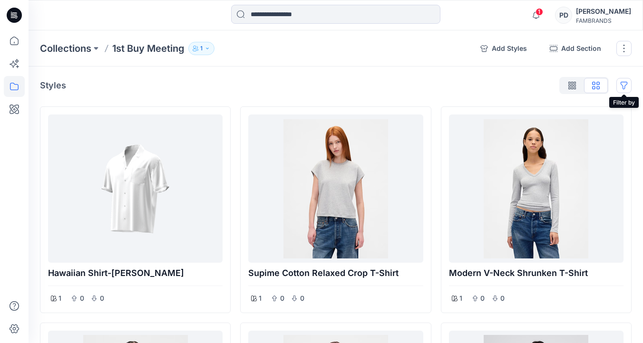
click at [625, 83] on button "Options" at bounding box center [623, 85] width 15 height 15
click at [626, 83] on button "Options" at bounding box center [623, 85] width 15 height 15
click at [61, 150] on div at bounding box center [135, 188] width 167 height 141
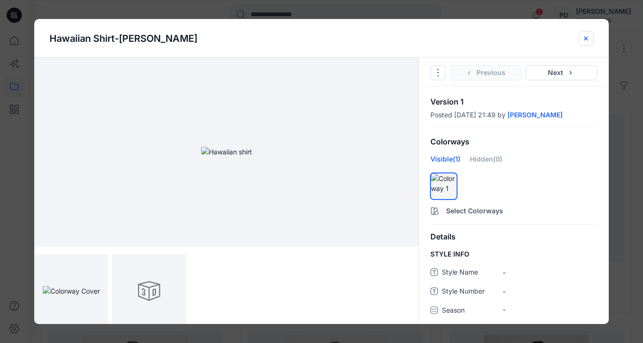
click at [584, 39] on g "close-btn" at bounding box center [586, 38] width 4 height 4
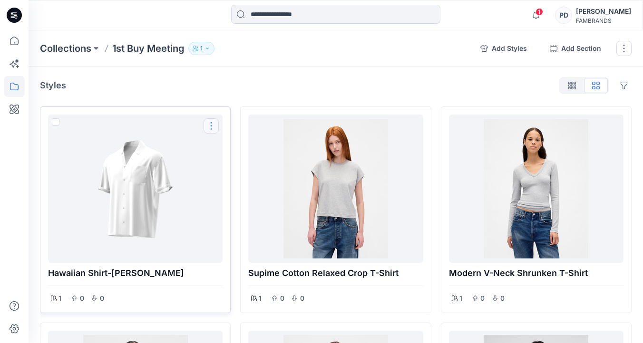
click at [213, 126] on button "Options" at bounding box center [210, 125] width 15 height 15
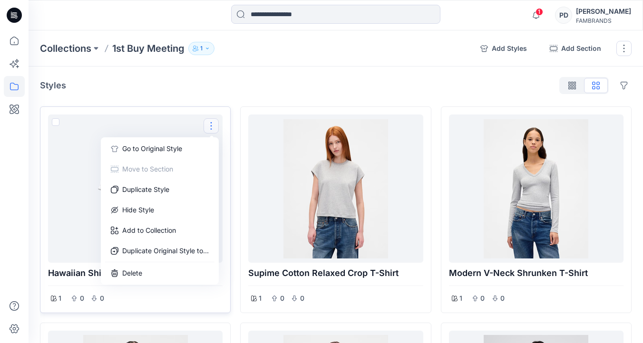
click at [213, 126] on button "Options" at bounding box center [210, 125] width 15 height 15
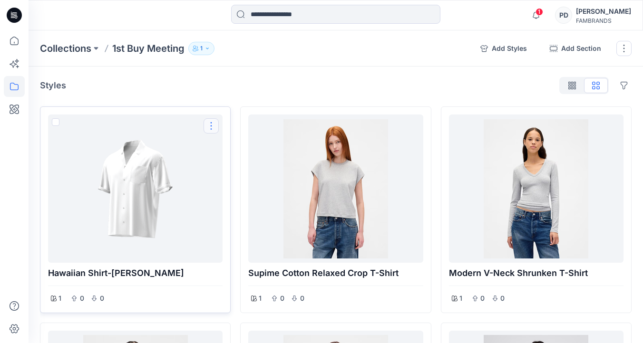
click at [213, 126] on button "Options" at bounding box center [210, 125] width 15 height 15
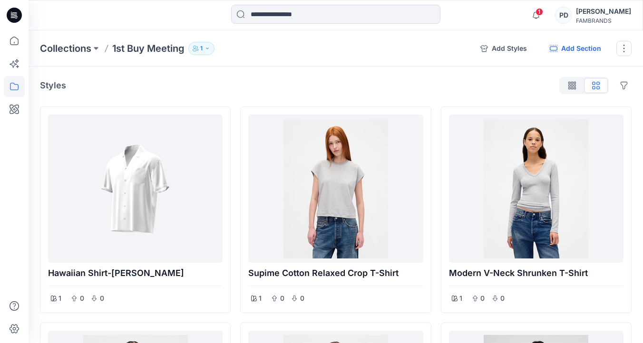
click at [564, 48] on button "Add Section" at bounding box center [575, 48] width 67 height 15
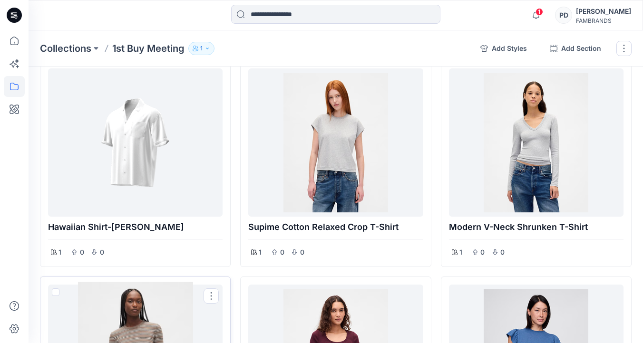
scroll to position [31, 0]
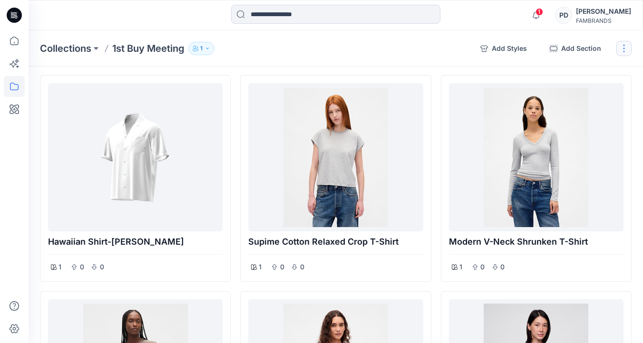
type input "**********"
click at [621, 51] on button "button" at bounding box center [623, 48] width 15 height 15
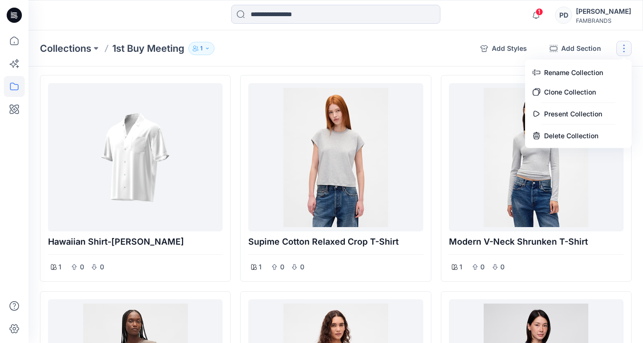
click at [488, 64] on div "Collections 1st Buy Meeting 1 Add Styles Add Section Rename Collection Clone Co…" at bounding box center [336, 48] width 614 height 36
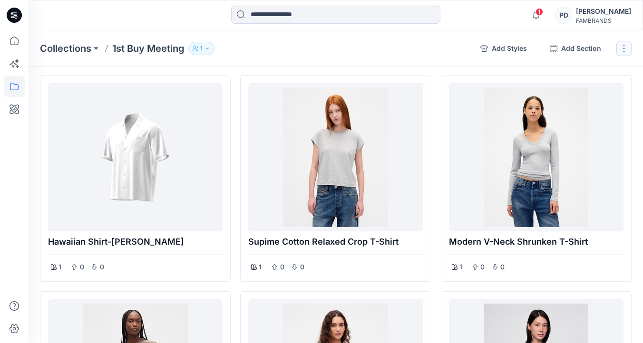
click at [621, 52] on button "button" at bounding box center [623, 48] width 15 height 15
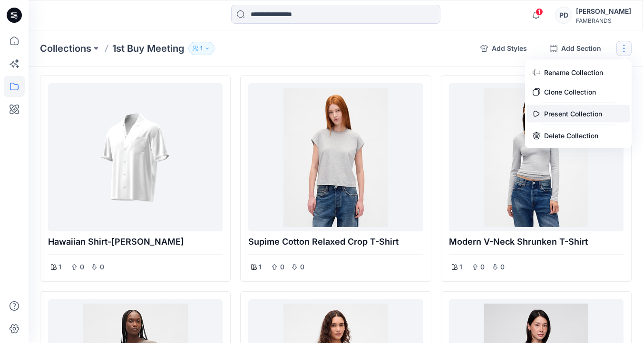
click at [572, 113] on button "Present Collection" at bounding box center [578, 114] width 103 height 18
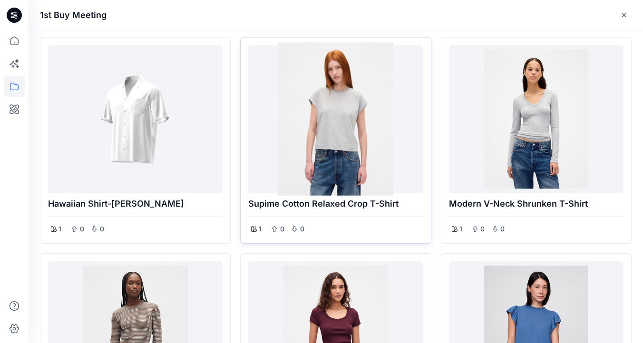
click at [333, 116] on div at bounding box center [335, 119] width 167 height 141
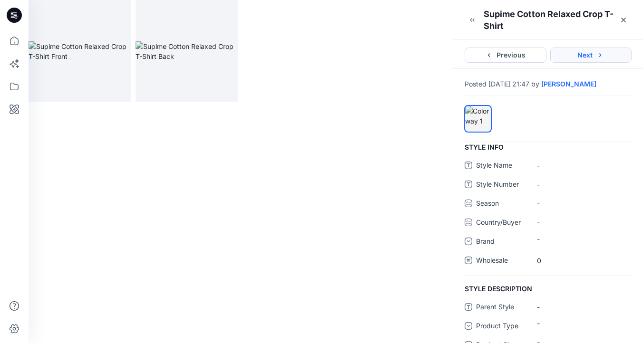
click at [573, 53] on button "Next" at bounding box center [591, 55] width 82 height 15
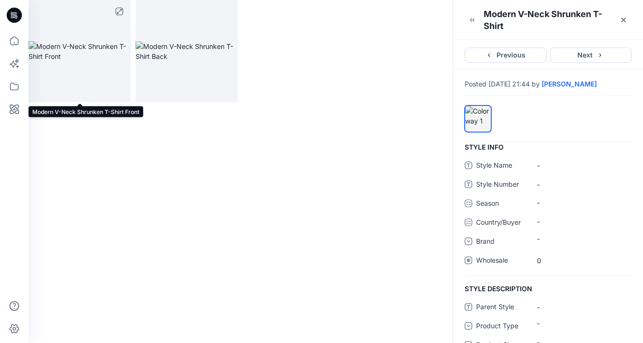
click at [87, 50] on img at bounding box center [80, 51] width 102 height 20
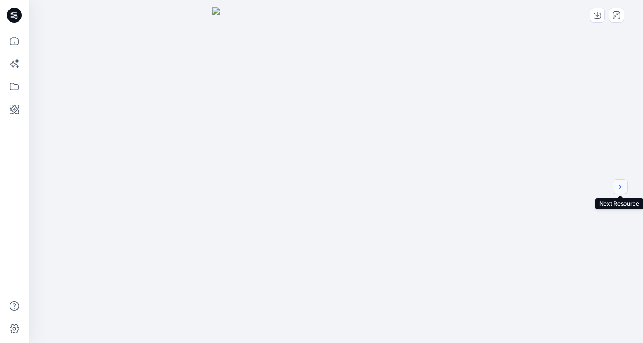
click at [619, 188] on icon "next" at bounding box center [620, 186] width 2 height 3
click at [620, 18] on button "close-full-preview" at bounding box center [616, 15] width 15 height 15
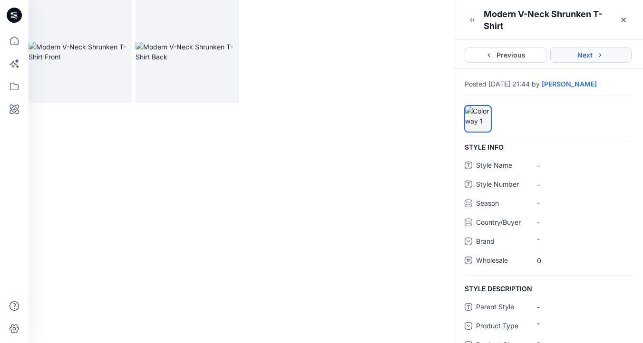
click at [581, 52] on button "Next" at bounding box center [591, 55] width 82 height 15
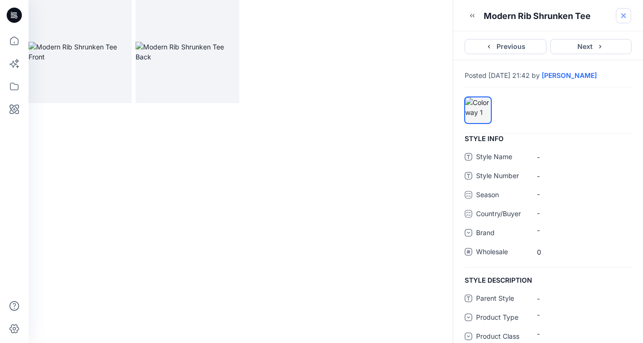
click at [620, 16] on icon "button" at bounding box center [623, 16] width 8 height 8
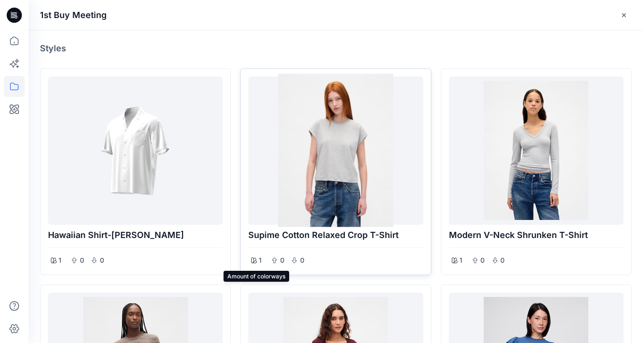
click at [257, 261] on div "1" at bounding box center [256, 260] width 16 height 13
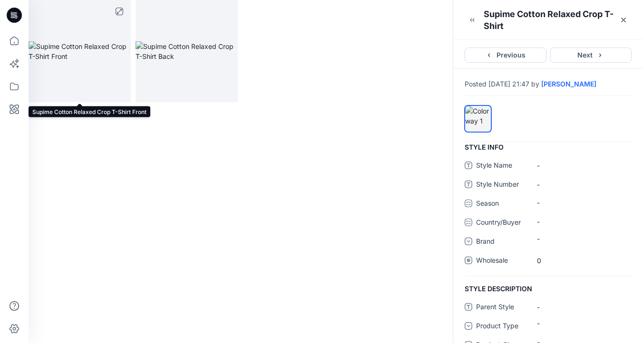
click at [104, 61] on img at bounding box center [80, 51] width 102 height 20
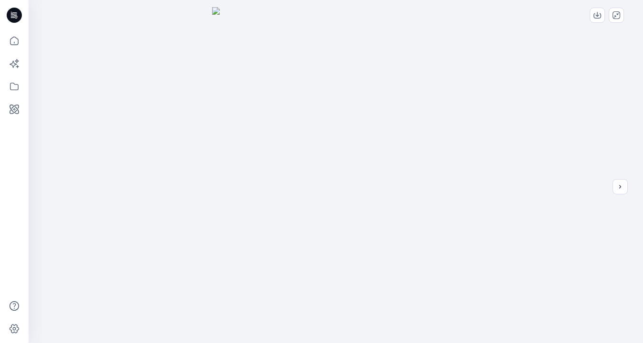
click at [385, 188] on img at bounding box center [335, 175] width 247 height 337
click at [343, 133] on img at bounding box center [335, 175] width 247 height 337
click at [618, 188] on icon "next" at bounding box center [620, 187] width 8 height 8
click at [615, 15] on icon "close-full-preview" at bounding box center [616, 15] width 8 height 8
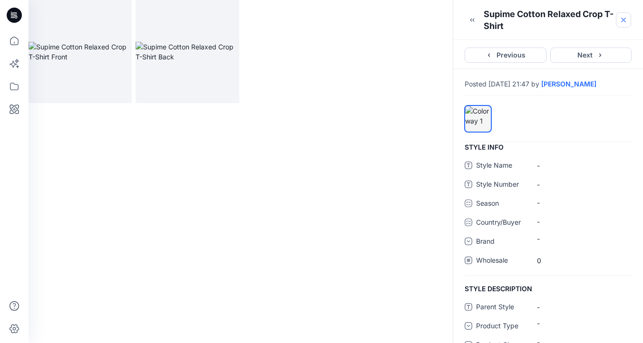
click at [620, 20] on icon "button" at bounding box center [623, 20] width 8 height 8
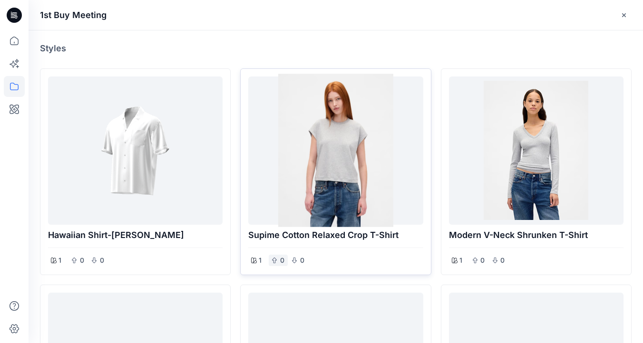
click at [278, 262] on div "0" at bounding box center [278, 260] width 19 height 11
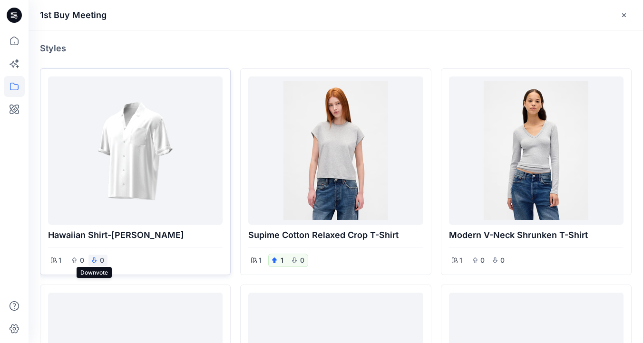
click at [95, 258] on icon "button" at bounding box center [94, 261] width 6 height 6
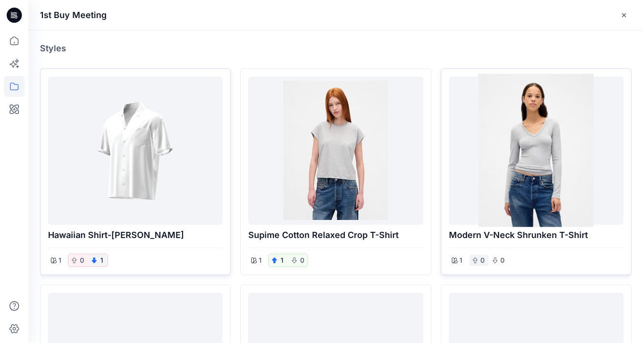
click at [480, 258] on p "0" at bounding box center [483, 260] width 6 height 11
click at [475, 261] on icon "button" at bounding box center [475, 261] width 5 height 6
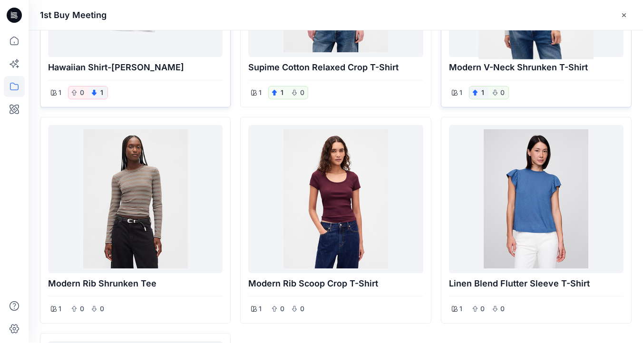
scroll to position [173, 0]
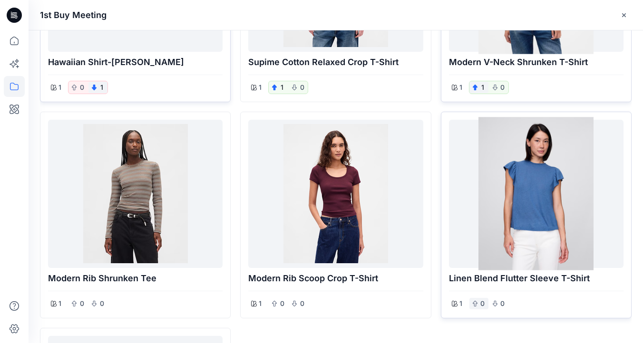
click at [475, 300] on div "0" at bounding box center [478, 303] width 19 height 11
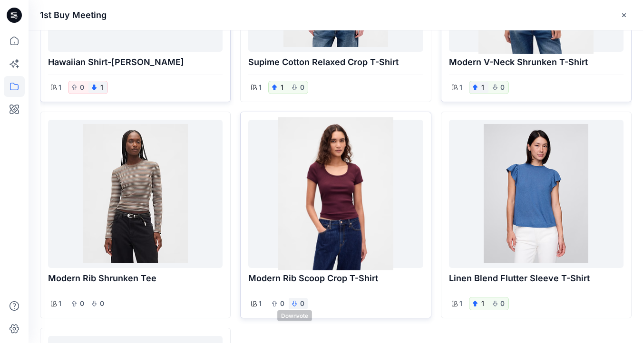
click at [294, 302] on icon "button" at bounding box center [294, 304] width 6 height 6
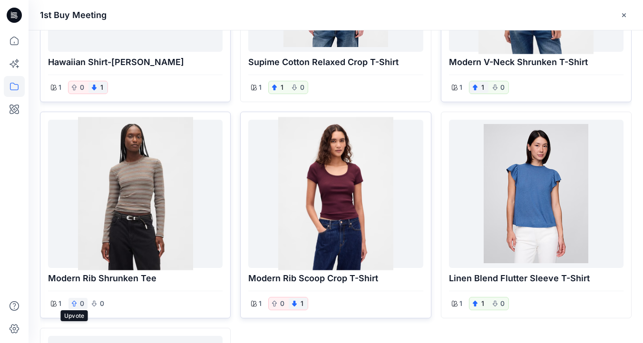
click at [75, 303] on icon "button" at bounding box center [74, 304] width 5 height 6
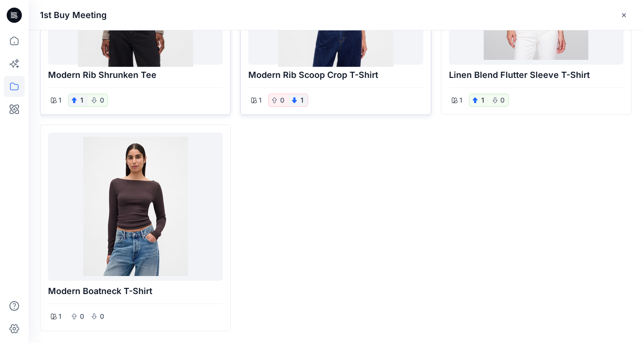
scroll to position [380, 0]
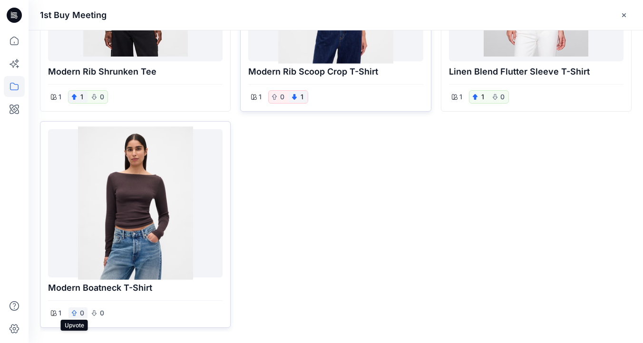
click at [77, 312] on icon "button" at bounding box center [74, 313] width 6 height 6
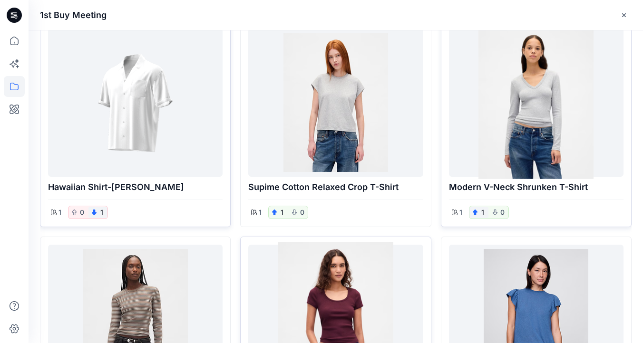
scroll to position [0, 0]
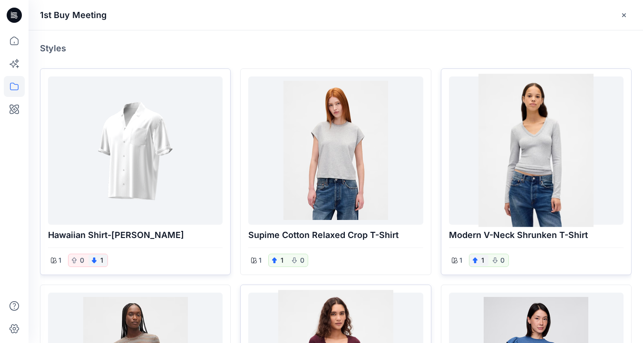
click at [167, 193] on div at bounding box center [135, 150] width 167 height 141
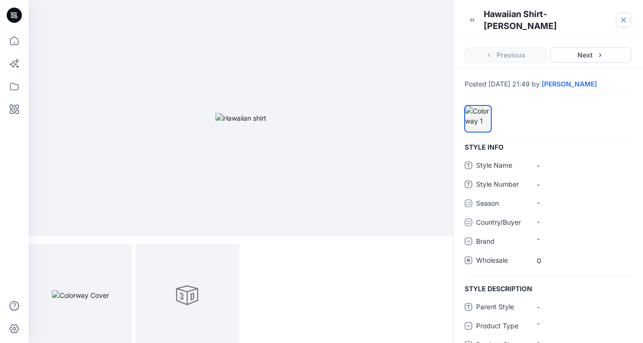
click at [625, 16] on icon "button" at bounding box center [623, 20] width 8 height 8
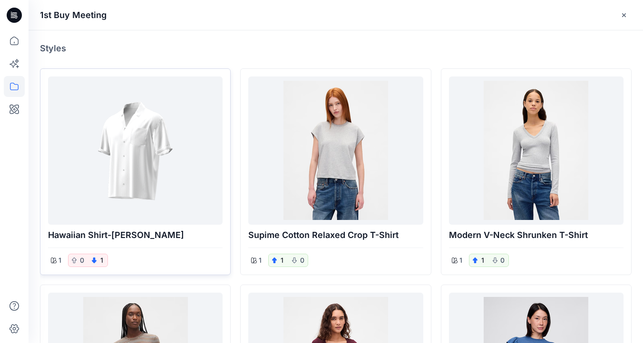
click at [215, 88] on div at bounding box center [135, 150] width 167 height 141
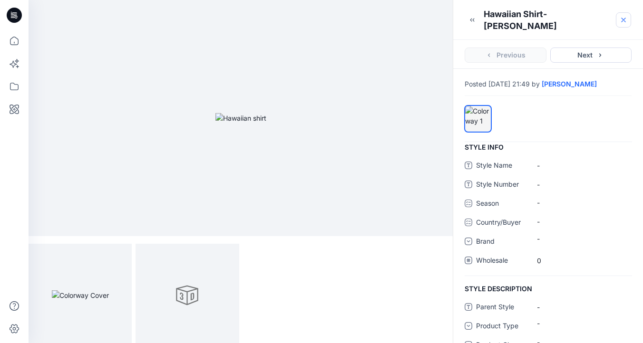
click at [629, 17] on button "button" at bounding box center [623, 19] width 15 height 15
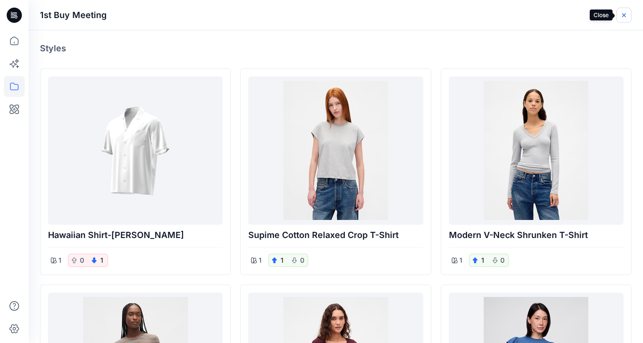
click at [622, 12] on icon "button" at bounding box center [624, 15] width 8 height 8
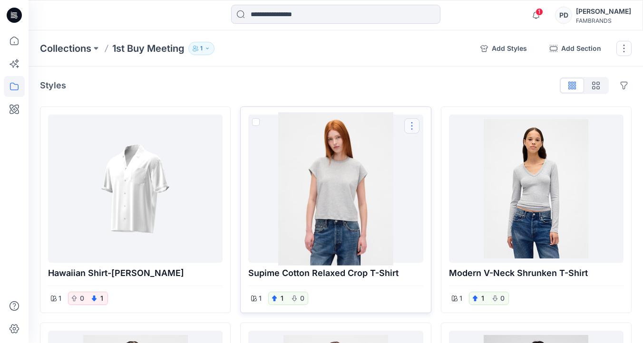
click at [414, 126] on button "Options" at bounding box center [411, 125] width 15 height 15
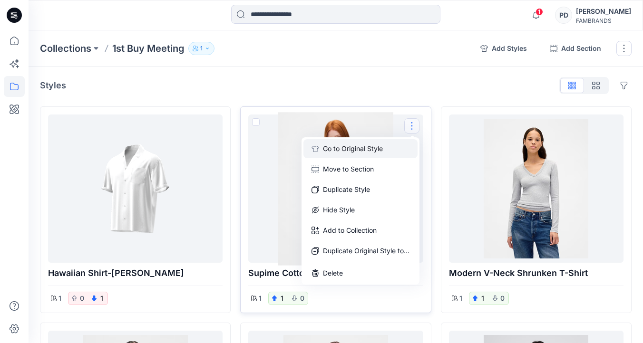
click at [381, 149] on button "Go to Original Style" at bounding box center [360, 148] width 114 height 19
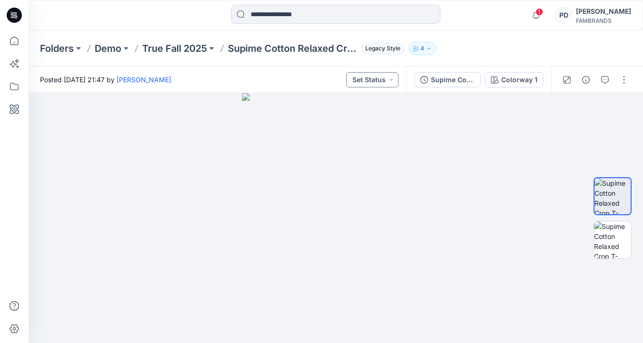
click at [381, 82] on button "Set Status" at bounding box center [372, 79] width 52 height 15
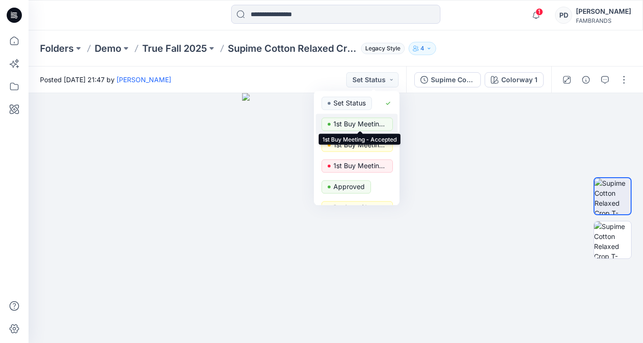
click at [377, 123] on p "1st Buy Meeting - Accepted" at bounding box center [359, 124] width 53 height 12
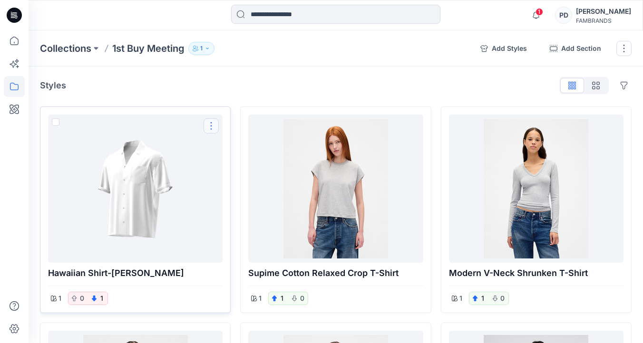
click at [213, 129] on button "Options" at bounding box center [210, 125] width 15 height 15
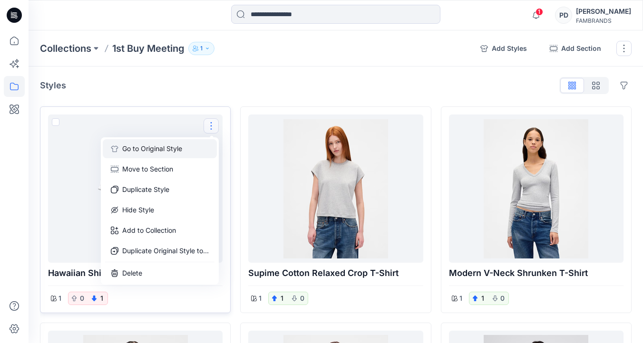
click at [194, 146] on button "Go to Original Style" at bounding box center [160, 148] width 114 height 19
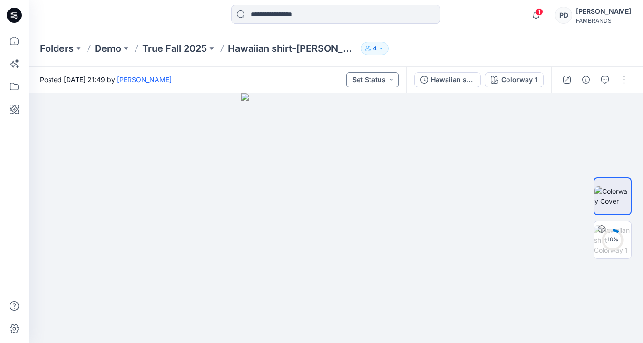
click at [375, 79] on button "Set Status" at bounding box center [372, 79] width 52 height 15
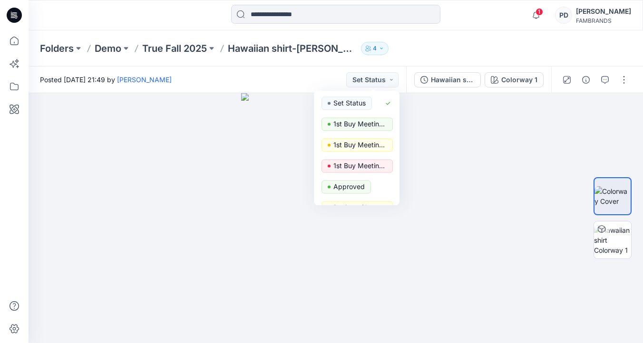
click at [328, 80] on div "Posted Monday, October 06, 2025 21:49 by Paige Dommels Set Status Set Status 1s…" at bounding box center [217, 80] width 377 height 26
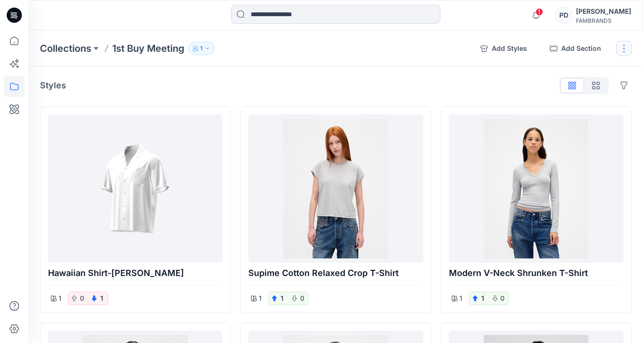
click at [620, 48] on button "button" at bounding box center [623, 48] width 15 height 15
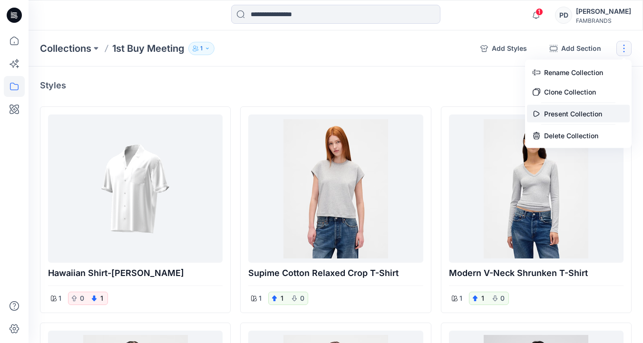
click at [565, 113] on button "Present Collection" at bounding box center [578, 114] width 103 height 18
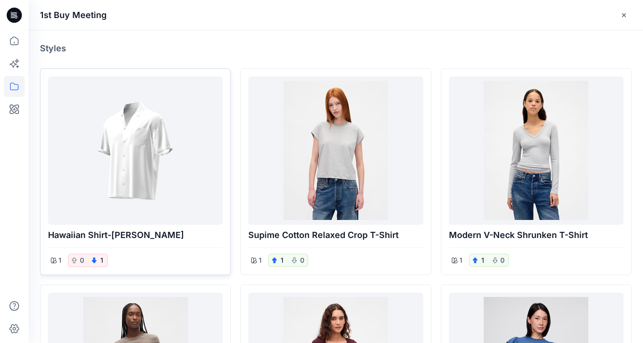
click at [176, 191] on div at bounding box center [135, 150] width 167 height 141
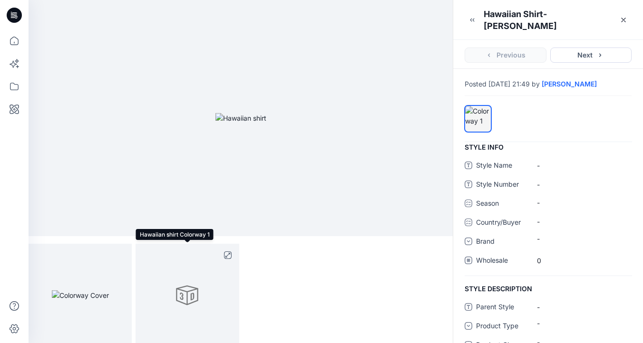
click at [216, 266] on div at bounding box center [186, 295] width 103 height 103
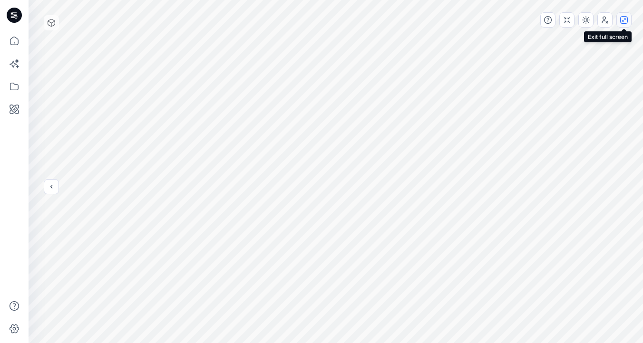
click at [623, 22] on icon "button" at bounding box center [624, 20] width 8 height 8
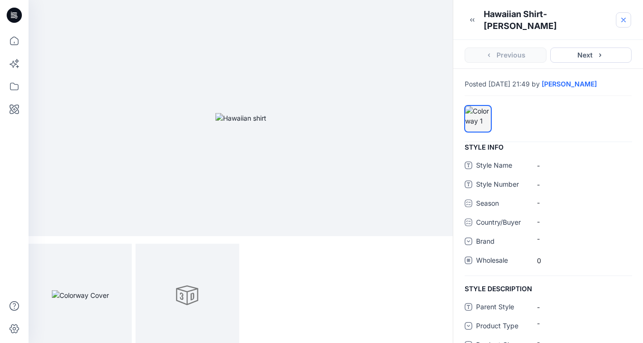
click at [623, 17] on icon "button" at bounding box center [623, 20] width 8 height 8
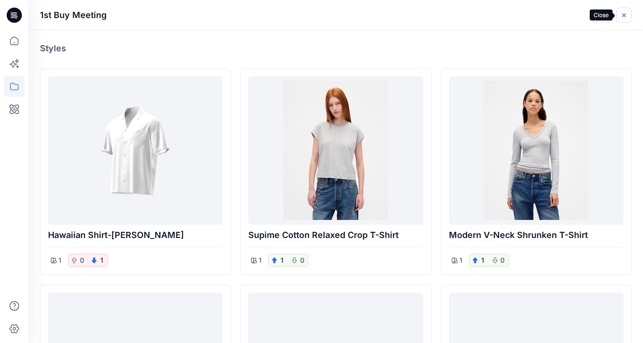
click at [621, 18] on icon "button" at bounding box center [624, 15] width 8 height 8
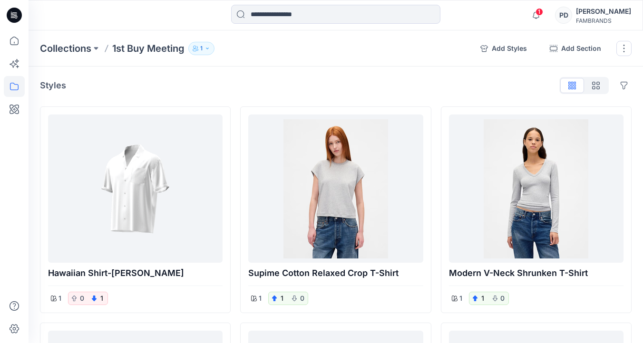
click at [605, 13] on div "[PERSON_NAME]" at bounding box center [603, 11] width 55 height 11
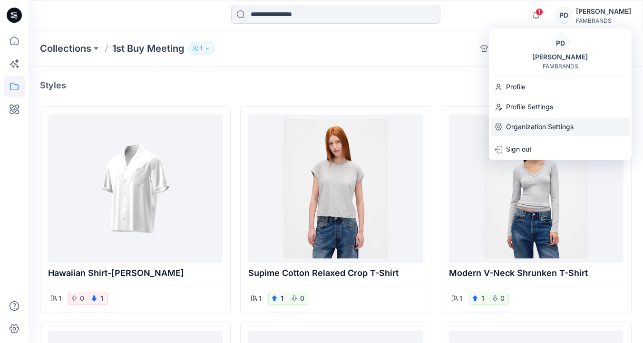
click at [551, 126] on p "Organization Settings" at bounding box center [540, 127] width 68 height 18
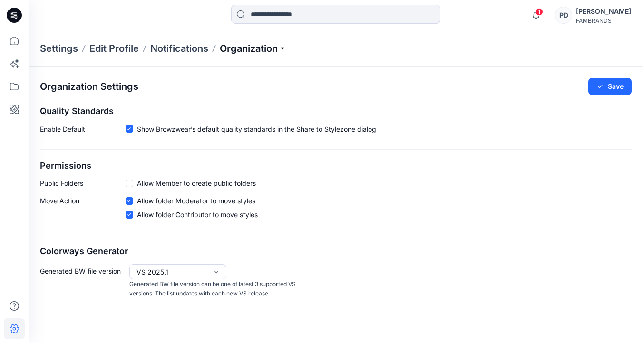
click at [256, 48] on p "Organization" at bounding box center [253, 48] width 67 height 13
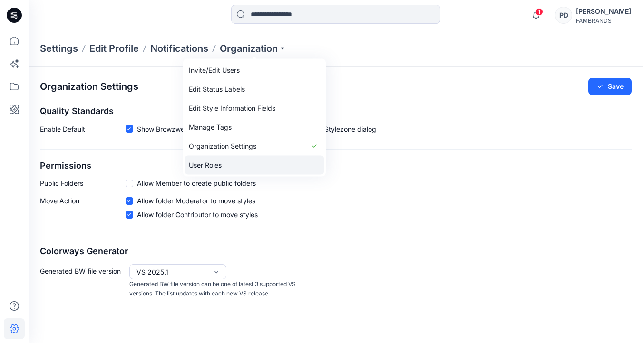
click at [225, 165] on link "User Roles" at bounding box center [254, 165] width 139 height 19
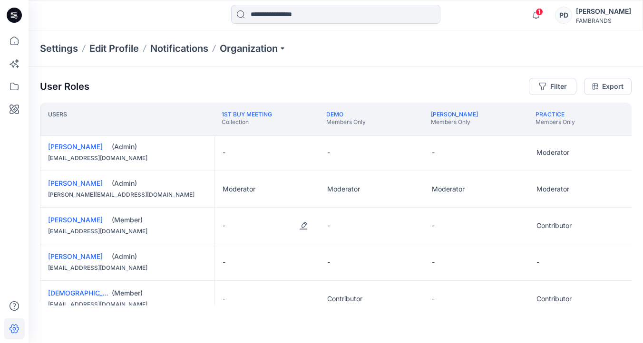
scroll to position [216, 0]
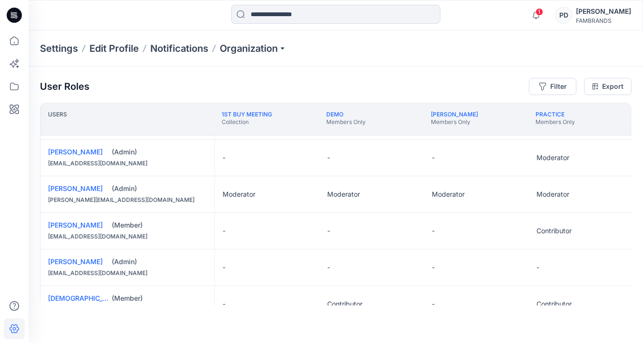
click at [258, 200] on div "Moderator" at bounding box center [267, 194] width 105 height 36
click at [255, 200] on div "Moderator" at bounding box center [267, 194] width 105 height 36
click at [225, 202] on div "Moderator" at bounding box center [267, 194] width 105 height 36
click at [227, 200] on div "Moderator" at bounding box center [267, 194] width 105 height 36
click at [257, 199] on div "Moderator" at bounding box center [267, 194] width 105 height 36
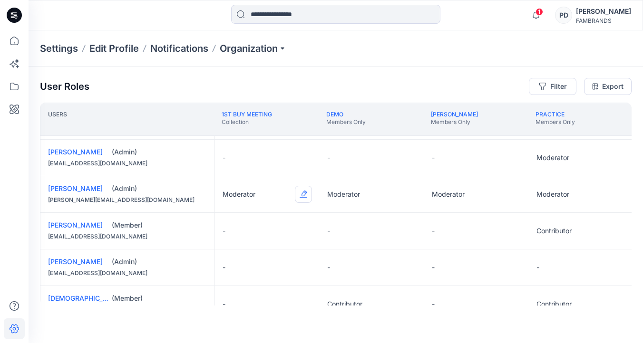
click at [303, 194] on button "Edit Role" at bounding box center [303, 194] width 17 height 17
click at [285, 238] on button "Reviewer" at bounding box center [258, 234] width 103 height 17
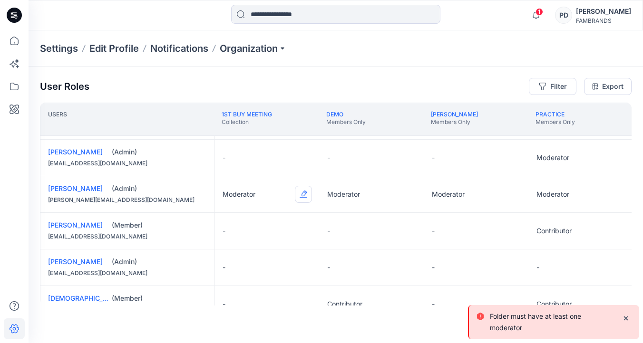
click at [300, 197] on button "Edit Role" at bounding box center [303, 194] width 17 height 17
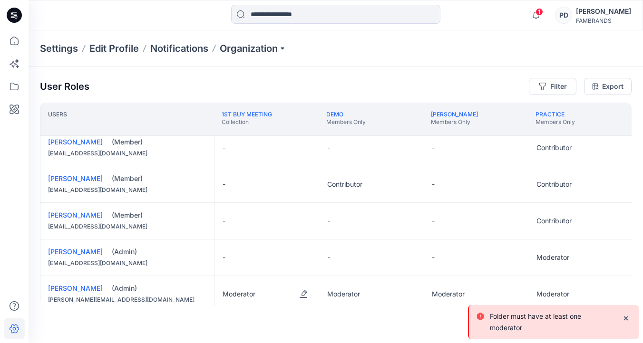
scroll to position [0, 0]
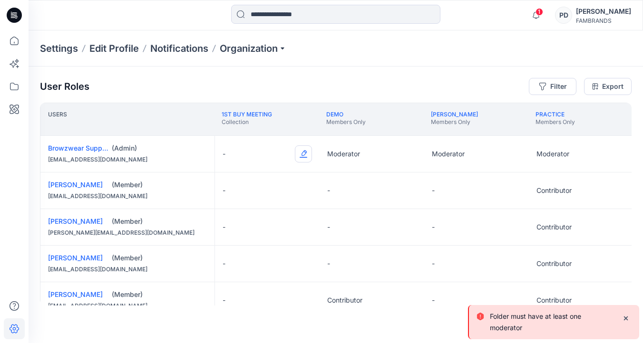
click at [305, 155] on button "Edit Role" at bounding box center [303, 153] width 17 height 17
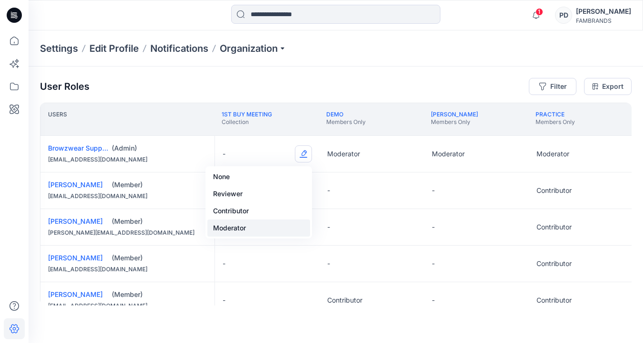
click at [287, 229] on button "Moderator" at bounding box center [258, 228] width 103 height 17
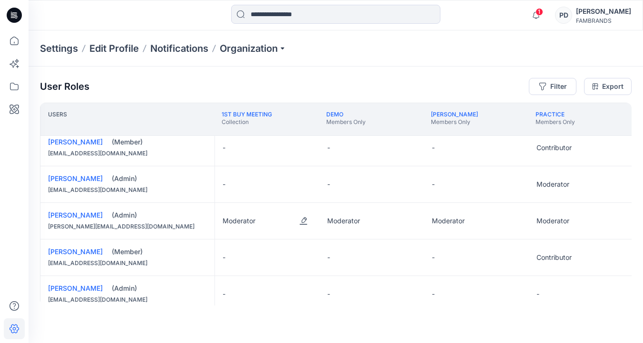
scroll to position [183, 0]
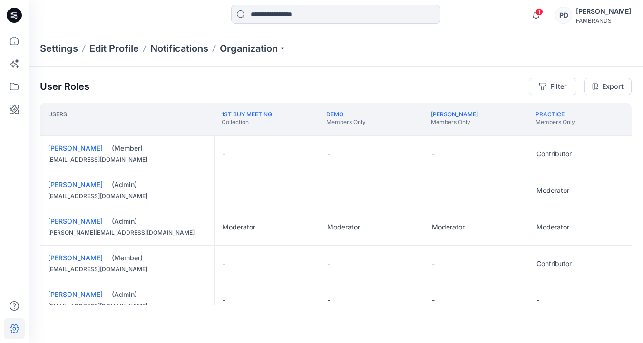
click at [522, 68] on div "User Roles Filter Export Users 1st Buy Meeting Collection Demo Members Only Pai…" at bounding box center [336, 192] width 614 height 251
click at [592, 21] on div "FAMBRANDS" at bounding box center [603, 20] width 55 height 7
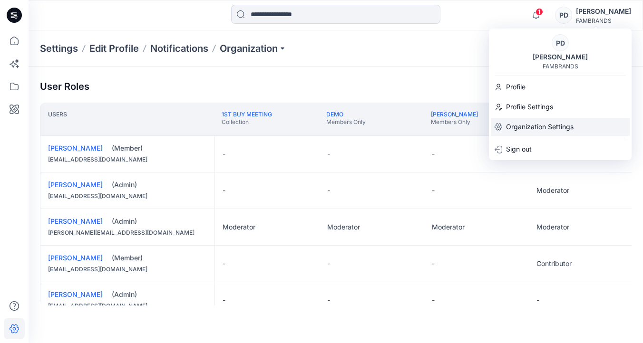
click at [542, 121] on p "Organization Settings" at bounding box center [540, 127] width 68 height 18
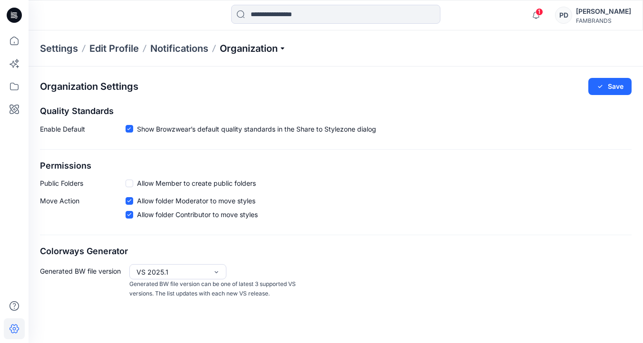
click at [281, 48] on p "Organization" at bounding box center [253, 48] width 67 height 13
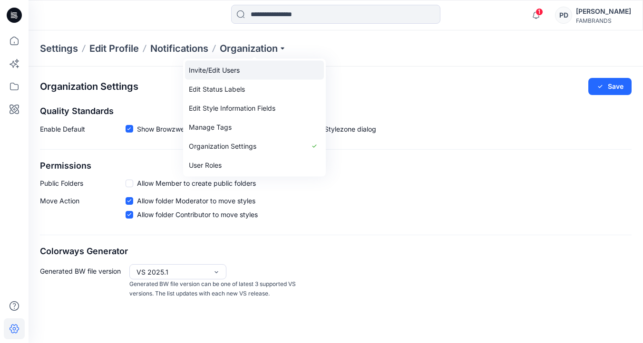
click at [259, 72] on link "Invite/Edit Users" at bounding box center [254, 70] width 139 height 19
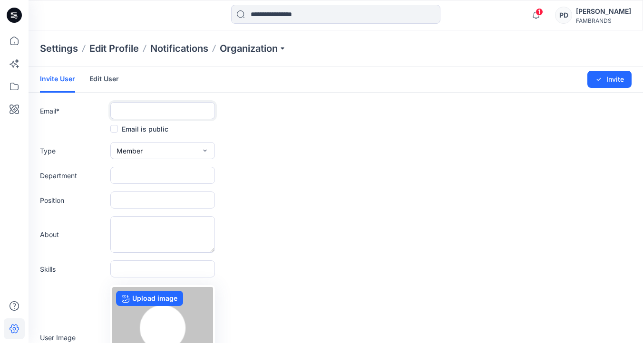
click at [172, 115] on input "text" at bounding box center [162, 110] width 105 height 17
type input "**********"
click at [162, 151] on button "Member" at bounding box center [162, 150] width 105 height 17
click at [146, 178] on button "External" at bounding box center [162, 172] width 101 height 19
click at [143, 176] on input "text" at bounding box center [162, 175] width 105 height 17
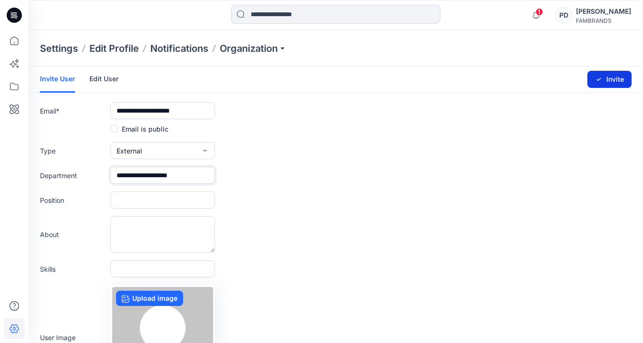
type input "**********"
click at [601, 82] on icon "submit" at bounding box center [599, 80] width 8 height 8
